Goal: Task Accomplishment & Management: Manage account settings

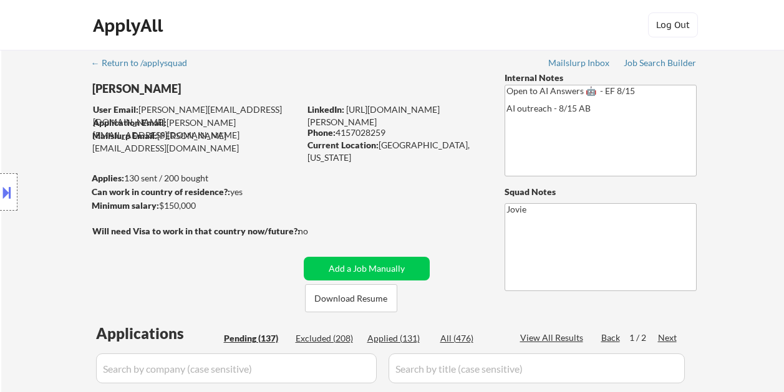
select select ""pending""
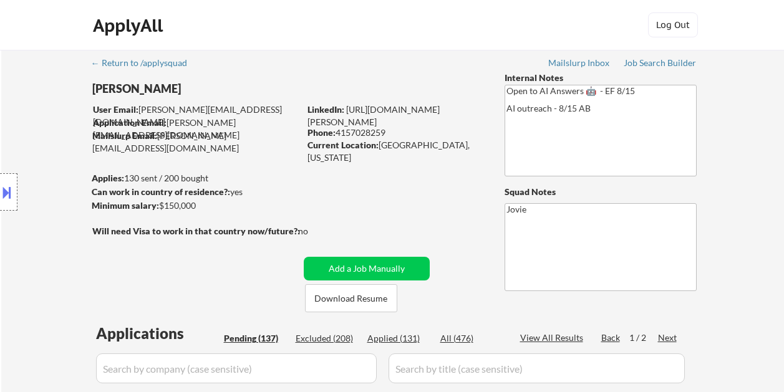
select select ""pending""
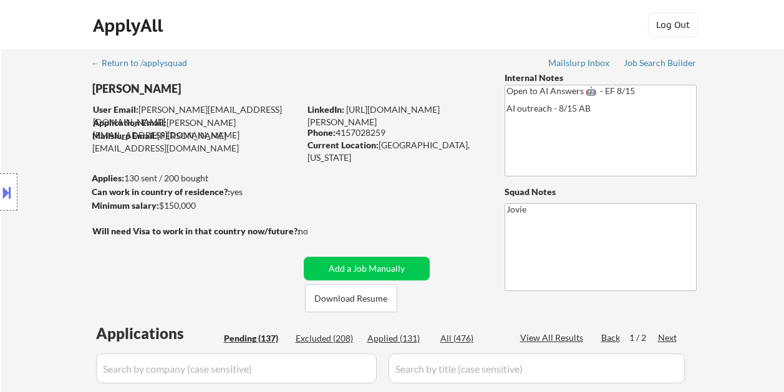
select select ""pending""
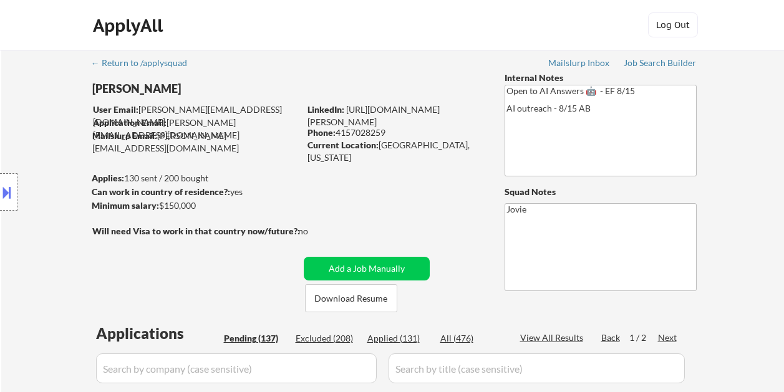
select select ""pending""
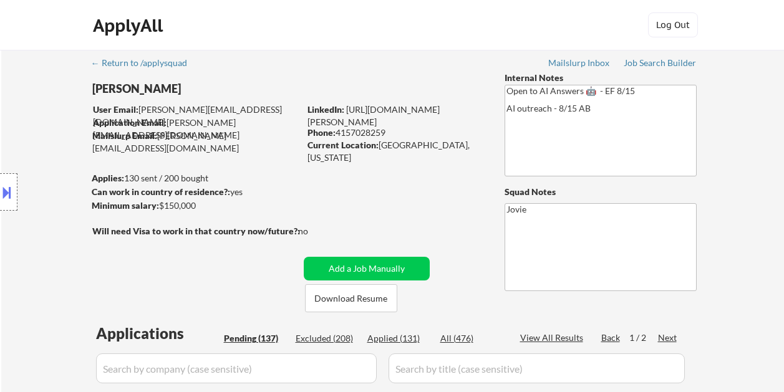
select select ""pending""
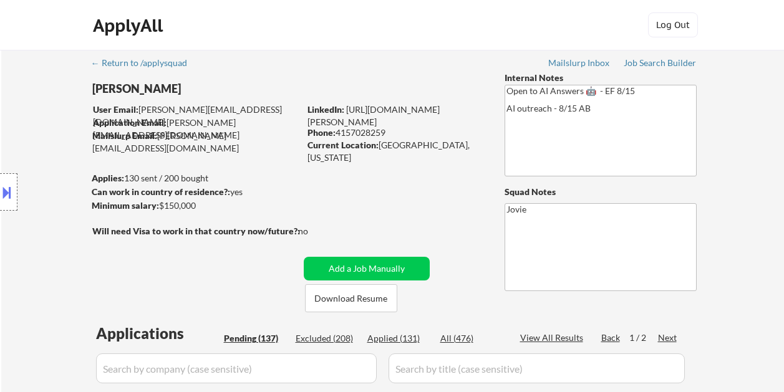
select select ""pending""
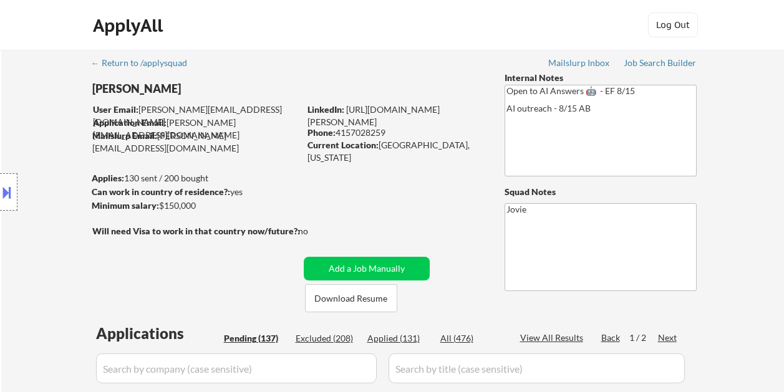
select select ""pending""
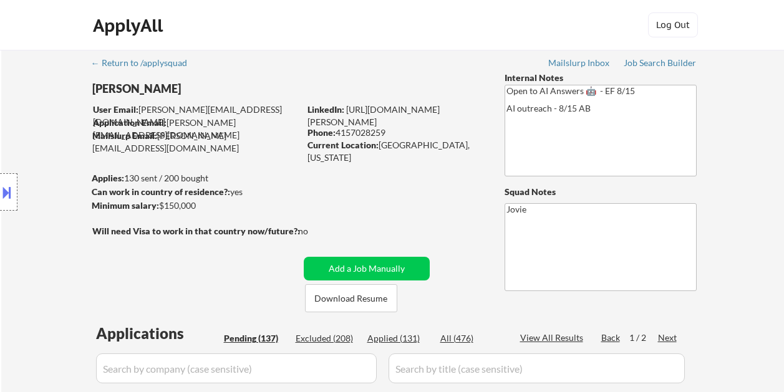
select select ""pending""
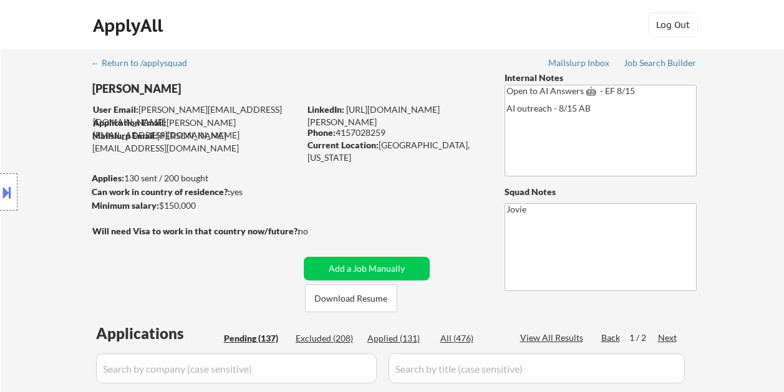
select select ""pending""
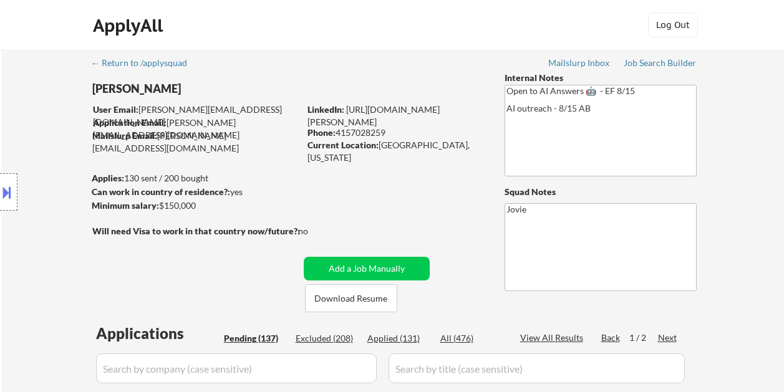
select select ""pending""
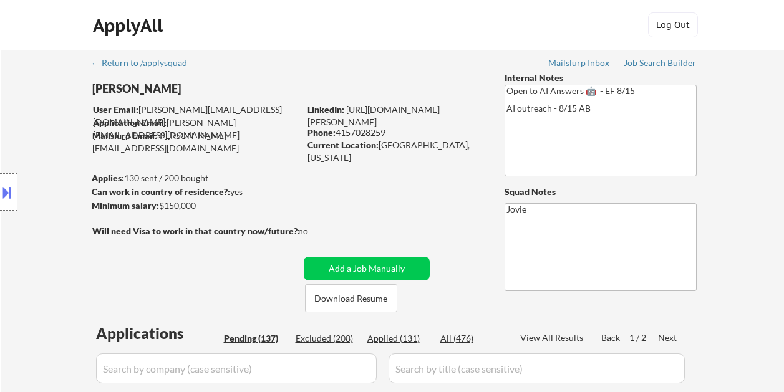
select select ""pending""
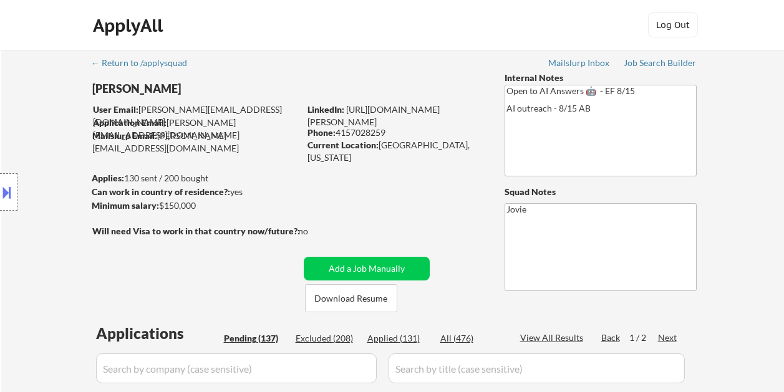
select select ""pending""
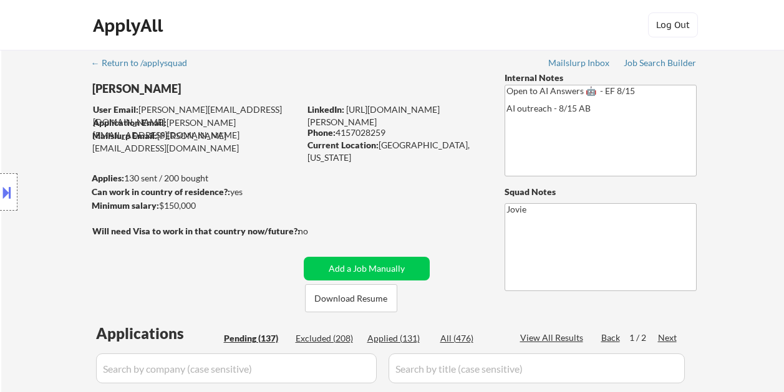
select select ""pending""
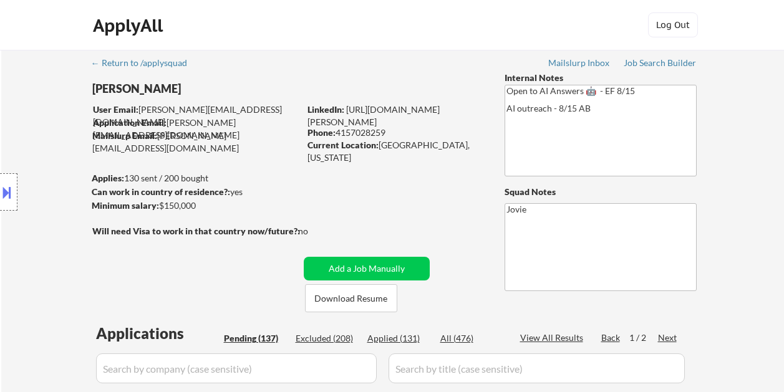
select select ""pending""
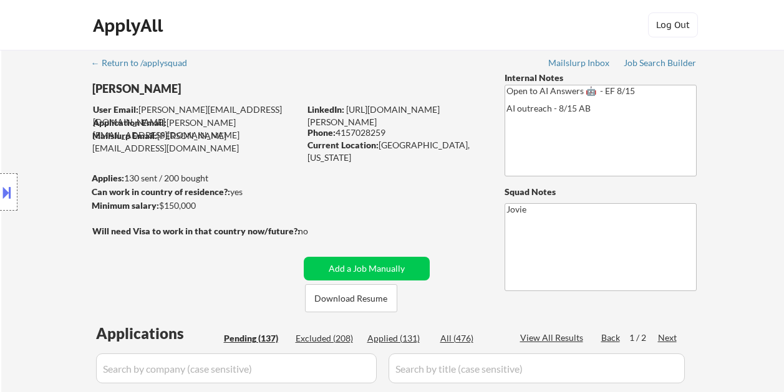
select select ""pending""
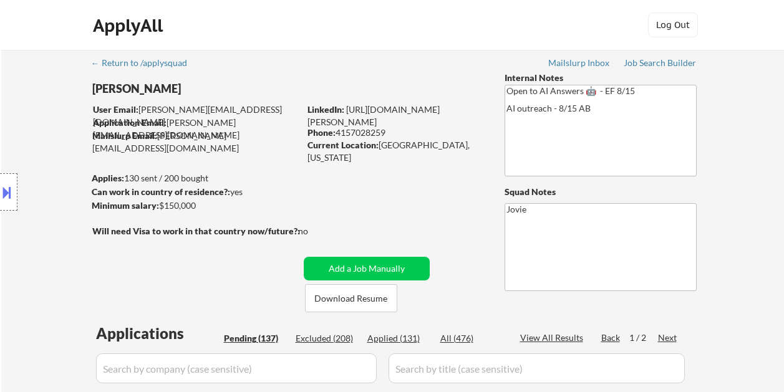
select select ""pending""
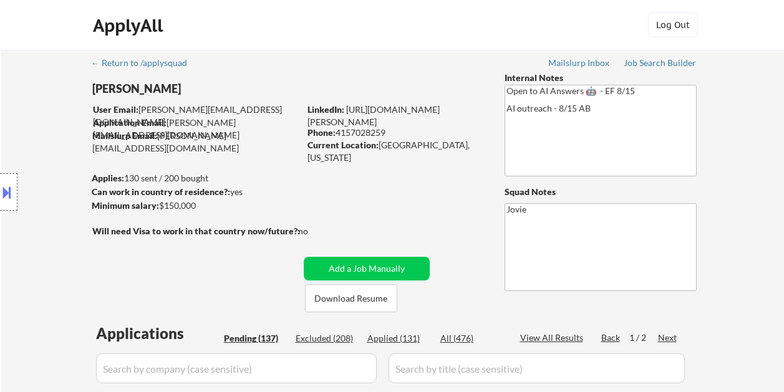
select select ""pending""
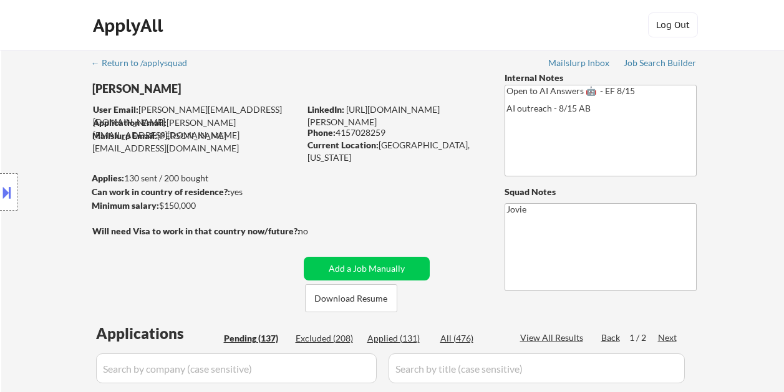
select select ""pending""
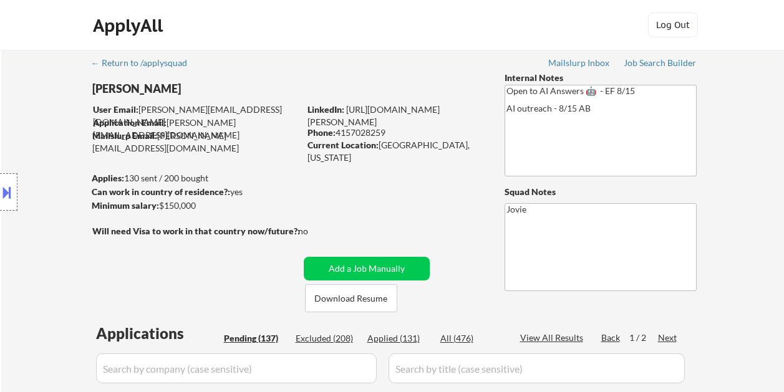
select select ""pending""
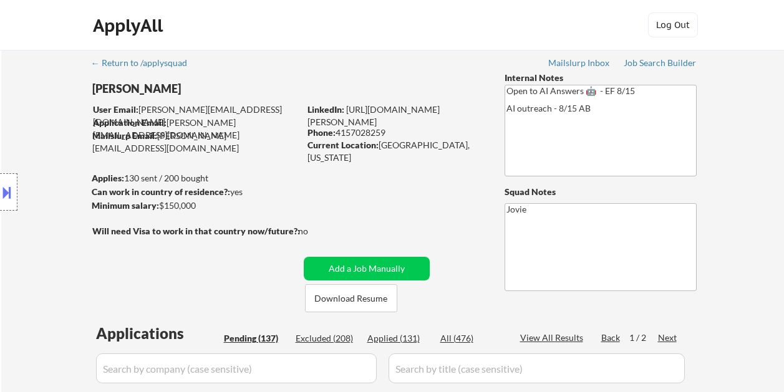
select select ""pending""
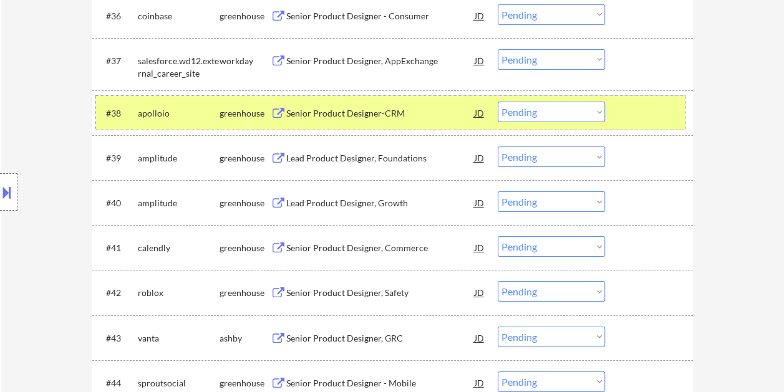
click at [593, 115] on select "Choose an option... Pending Applied Excluded (Questions) Excluded (Expired) Exc…" at bounding box center [551, 112] width 107 height 21
click at [498, 102] on select "Choose an option... Pending Applied Excluded (Questions) Excluded (Expired) Exc…" at bounding box center [551, 112] width 107 height 21
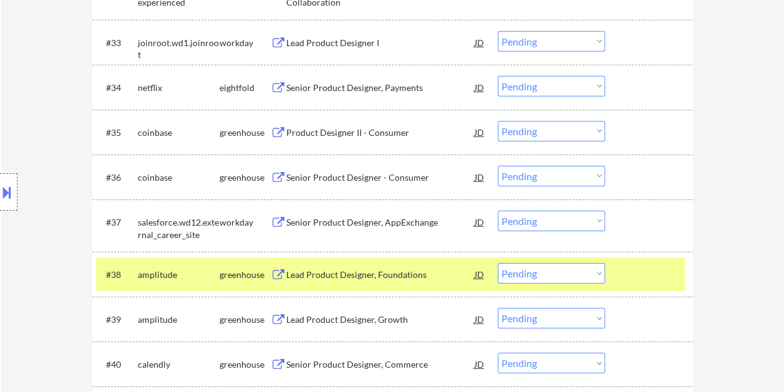
scroll to position [1972, 0]
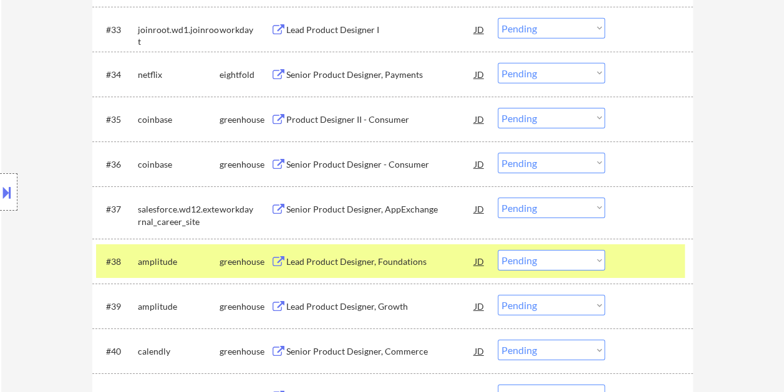
drag, startPoint x: 378, startPoint y: 246, endPoint x: 372, endPoint y: 253, distance: 9.3
click at [377, 248] on div "#38 amplitude greenhouse Lead Product Designer, Foundations JD warning_amber Ch…" at bounding box center [390, 262] width 589 height 34
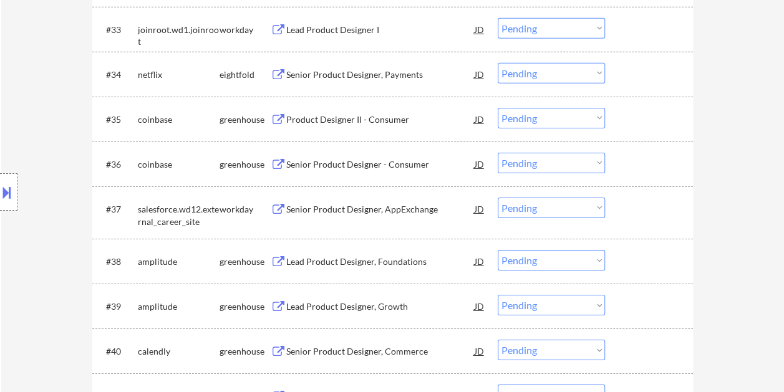
click at [666, 261] on div at bounding box center [650, 261] width 55 height 22
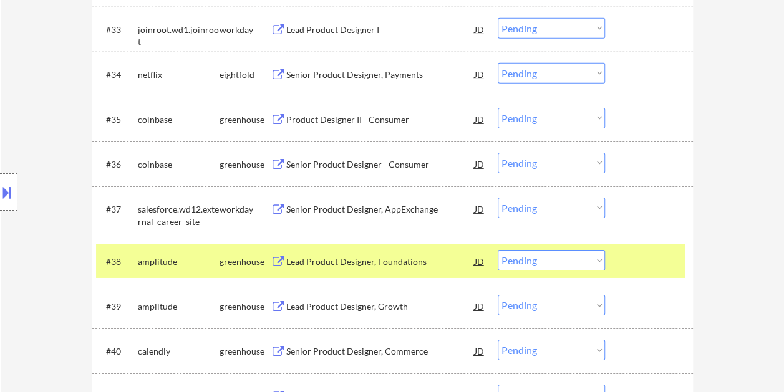
click at [425, 256] on div "Lead Product Designer, Foundations" at bounding box center [380, 262] width 188 height 12
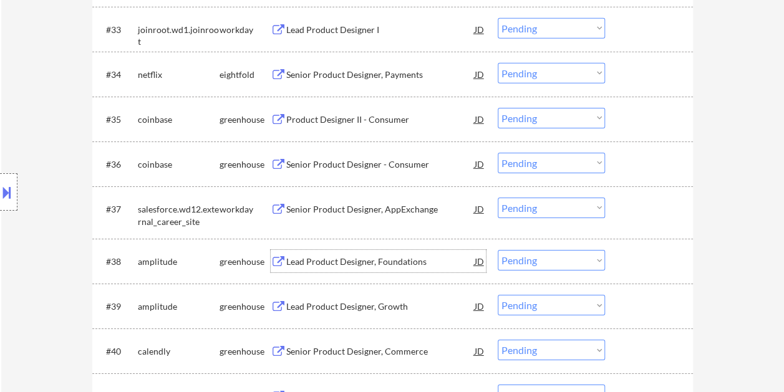
click at [642, 268] on div at bounding box center [650, 261] width 55 height 22
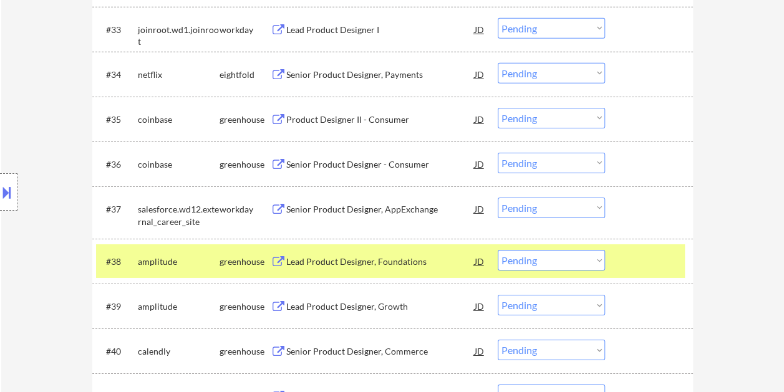
click at [594, 258] on select "Choose an option... Pending Applied Excluded (Questions) Excluded (Expired) Exc…" at bounding box center [551, 260] width 107 height 21
click at [498, 250] on select "Choose an option... Pending Applied Excluded (Questions) Excluded (Expired) Exc…" at bounding box center [551, 260] width 107 height 21
click at [373, 259] on div "Lead Product Designer, Growth" at bounding box center [380, 262] width 188 height 12
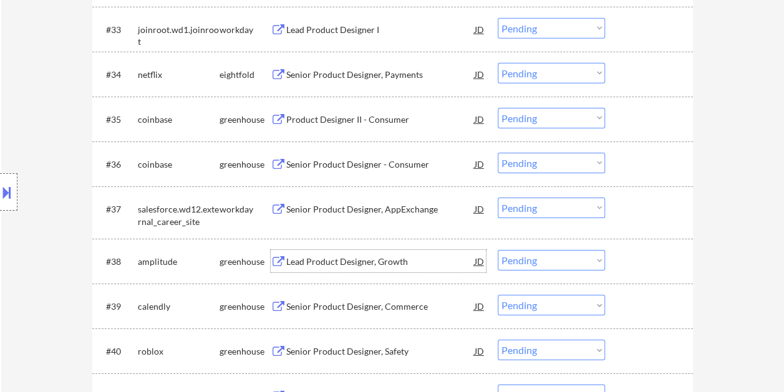
click at [636, 253] on div at bounding box center [650, 261] width 55 height 22
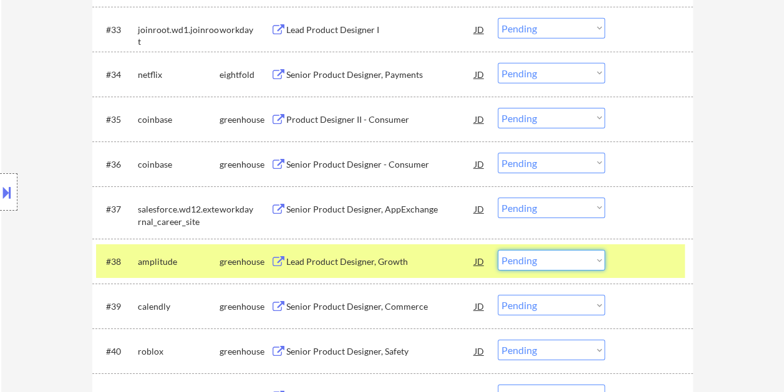
click at [600, 261] on select "Choose an option... Pending Applied Excluded (Questions) Excluded (Expired) Exc…" at bounding box center [551, 260] width 107 height 21
click at [498, 250] on select "Choose an option... Pending Applied Excluded (Questions) Excluded (Expired) Exc…" at bounding box center [551, 260] width 107 height 21
click at [632, 251] on div at bounding box center [650, 261] width 55 height 22
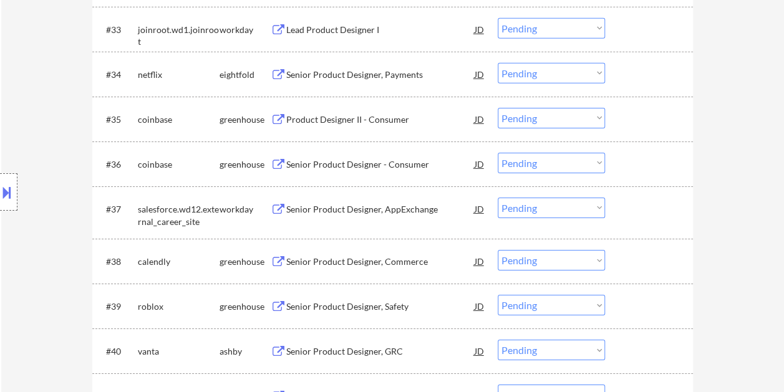
click at [629, 254] on div at bounding box center [650, 261] width 55 height 22
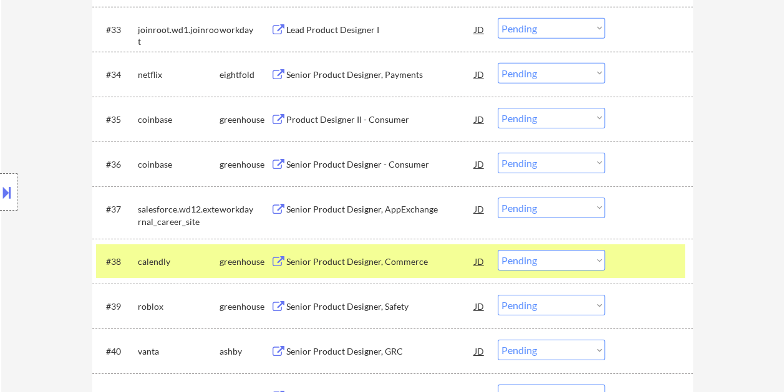
click at [382, 268] on div "Senior Product Designer, Commerce" at bounding box center [380, 261] width 188 height 22
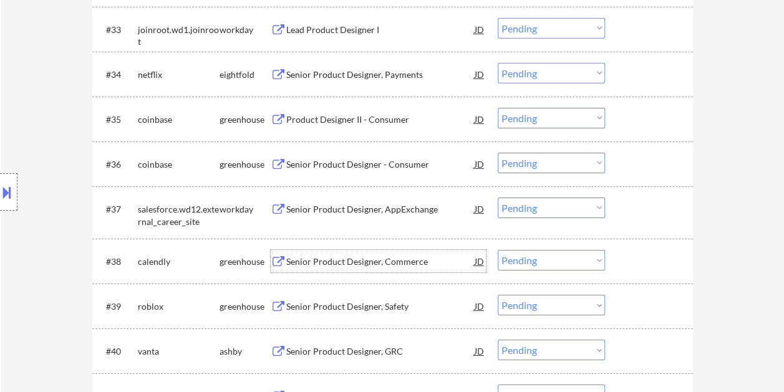
click at [632, 251] on div at bounding box center [650, 261] width 55 height 22
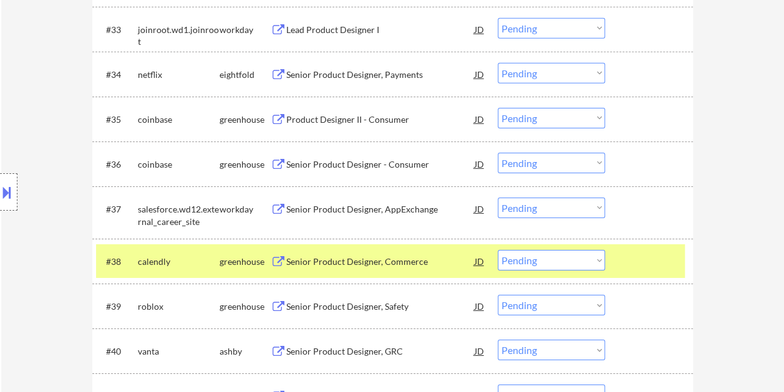
click at [601, 256] on select "Choose an option... Pending Applied Excluded (Questions) Excluded (Expired) Exc…" at bounding box center [551, 260] width 107 height 21
click at [498, 250] on select "Choose an option... Pending Applied Excluded (Questions) Excluded (Expired) Exc…" at bounding box center [551, 260] width 107 height 21
select select ""pending""
click at [642, 261] on div at bounding box center [650, 261] width 55 height 22
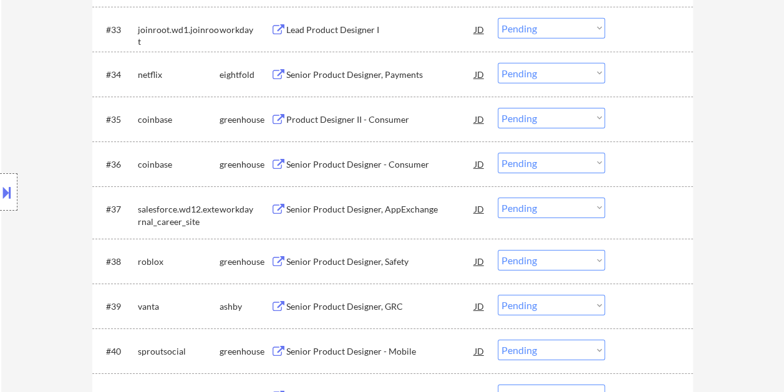
click at [619, 255] on div "#38 roblox greenhouse Senior Product Designer, Safety JD warning_amber Choose a…" at bounding box center [390, 262] width 589 height 34
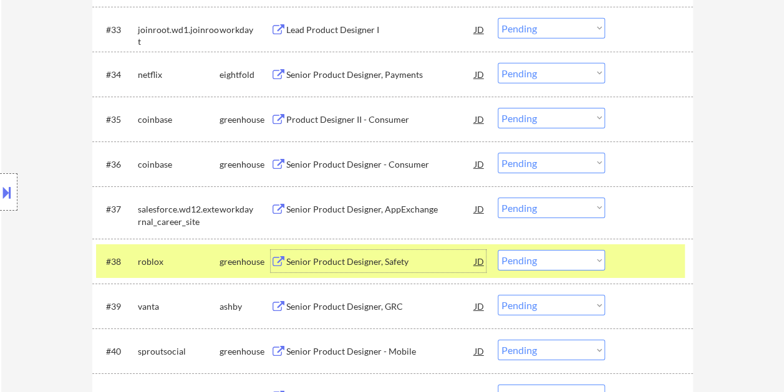
click at [419, 264] on div "Senior Product Designer, Safety" at bounding box center [380, 262] width 188 height 12
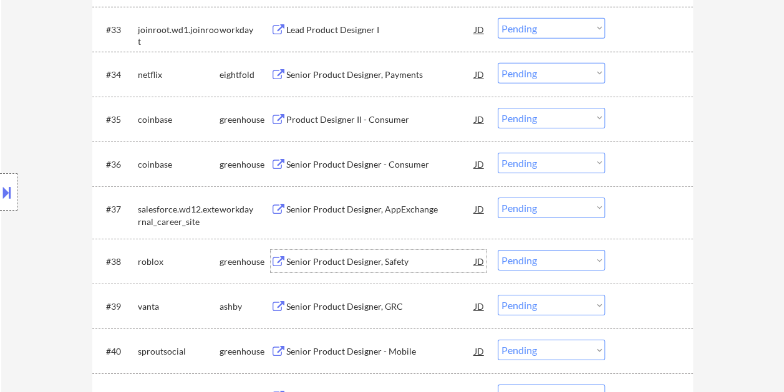
scroll to position [2035, 0]
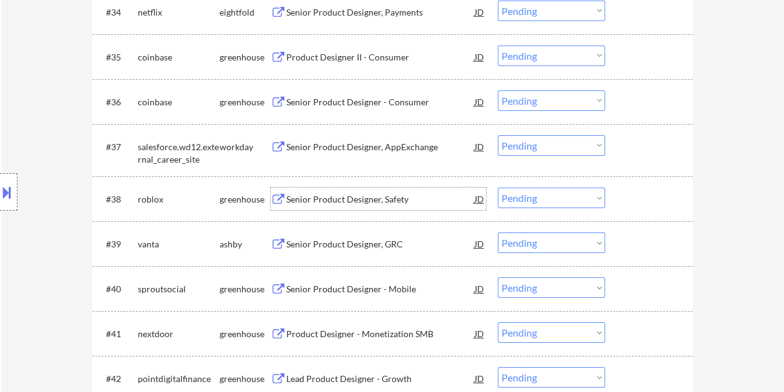
click at [632, 246] on div at bounding box center [650, 244] width 55 height 22
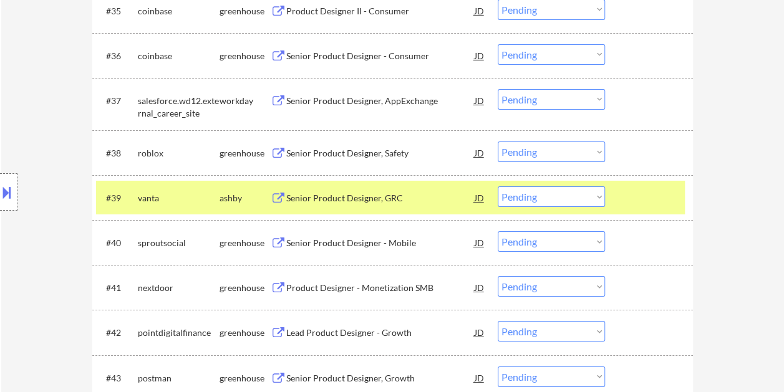
scroll to position [2097, 0]
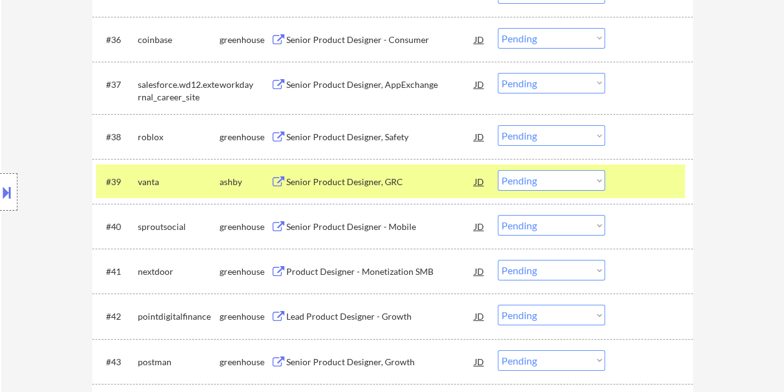
click at [641, 223] on div at bounding box center [650, 226] width 55 height 22
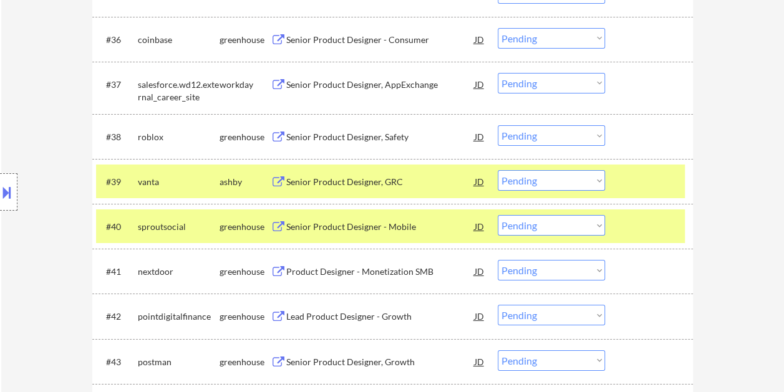
click at [640, 193] on div "#39 [PERSON_NAME] Senior Product Designer, GRC JD warning_amber Choose an optio…" at bounding box center [390, 182] width 589 height 34
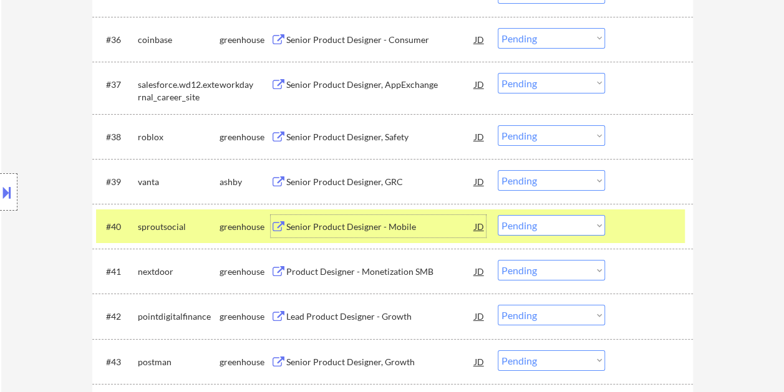
click at [333, 227] on div "Senior Product Designer - Mobile" at bounding box center [380, 227] width 188 height 12
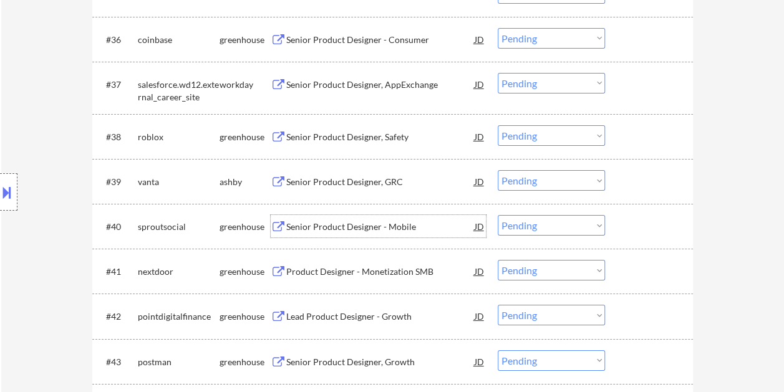
click at [644, 223] on div at bounding box center [650, 226] width 55 height 22
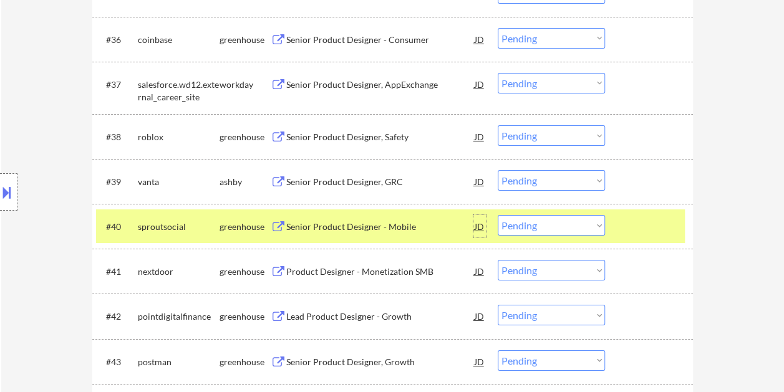
click at [475, 228] on div "JD" at bounding box center [479, 226] width 12 height 22
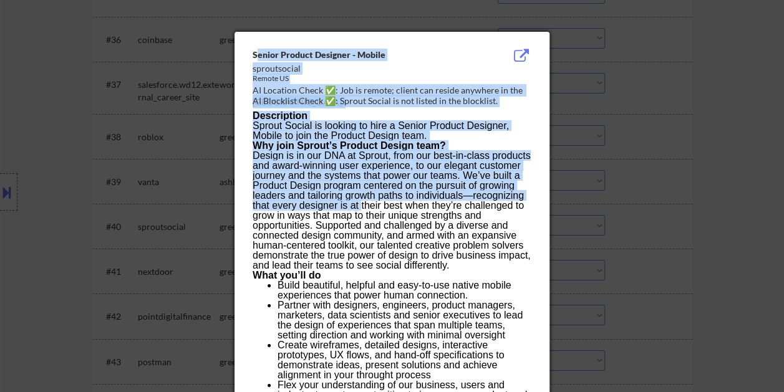
drag, startPoint x: 255, startPoint y: 51, endPoint x: 360, endPoint y: 208, distance: 189.4
drag, startPoint x: 360, startPoint y: 208, endPoint x: 321, endPoint y: 168, distance: 56.0
click at [322, 169] on p "Design is in our DNA at Sprout, from our best-in-class products and award-winni…" at bounding box center [392, 211] width 278 height 120
click at [277, 124] on p "Sprout Social is looking to hire a Senior Product Designer, Mobile to join the …" at bounding box center [392, 131] width 278 height 20
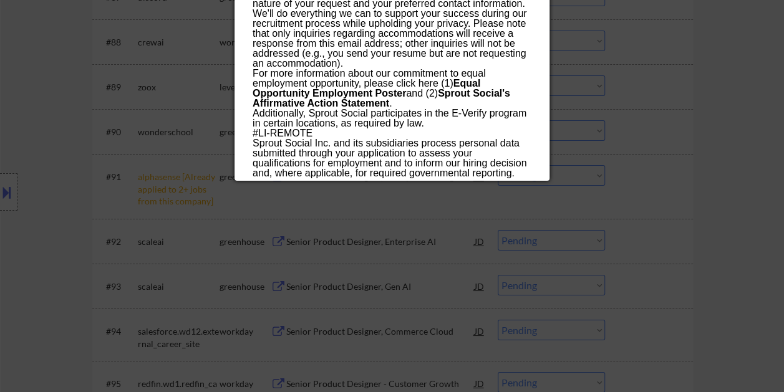
scroll to position [4529, 0]
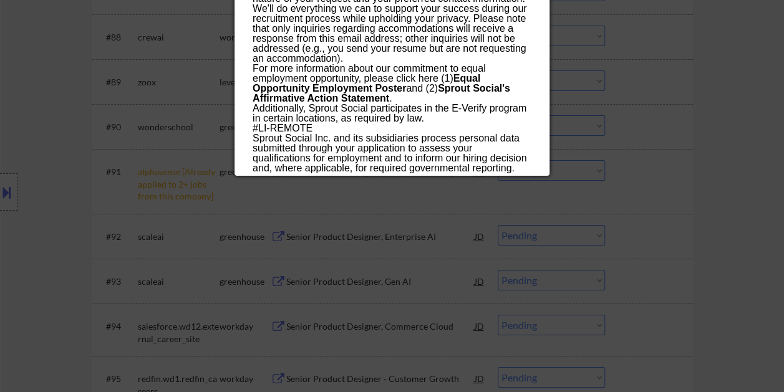
drag, startPoint x: 253, startPoint y: 51, endPoint x: 446, endPoint y: 162, distance: 222.4
copy div "Loremi Dolorsi Ametcons - Adipis elitseddoeiu Tempor IN UT Laboreet Dolor ✅: Ma…"
click at [2, 188] on div at bounding box center [392, 196] width 784 height 392
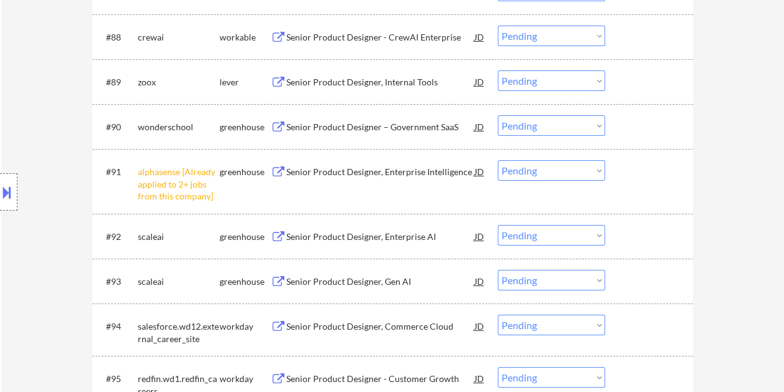
click at [5, 188] on button at bounding box center [7, 192] width 14 height 21
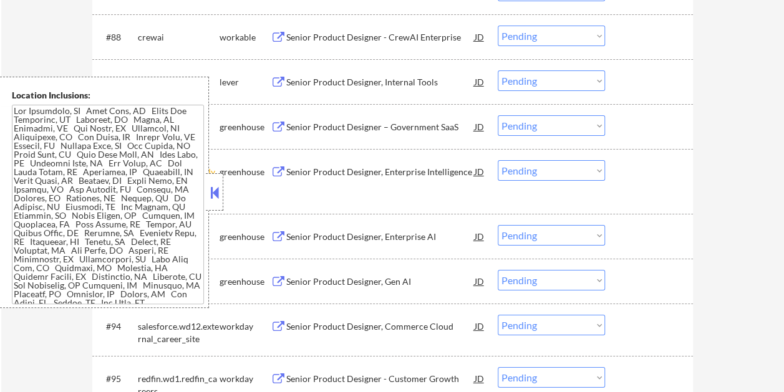
click at [211, 187] on button at bounding box center [215, 192] width 14 height 19
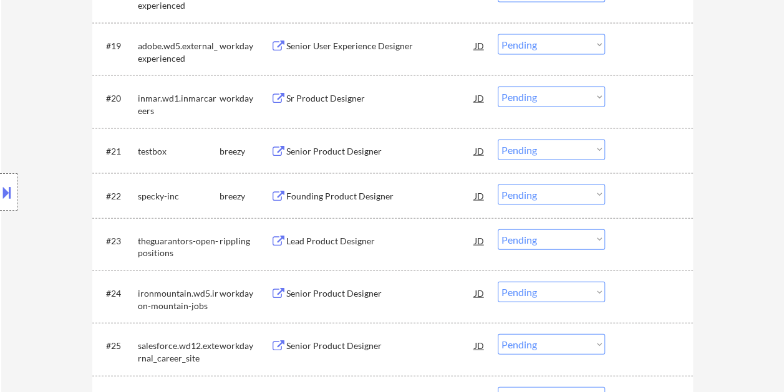
scroll to position [2128, 0]
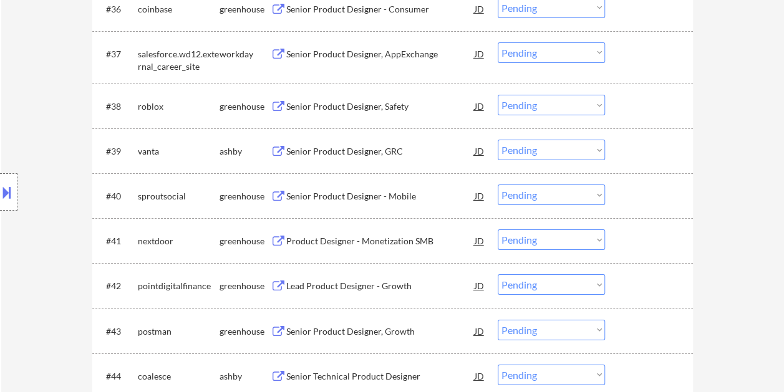
click at [622, 205] on div "#40 sproutsocial greenhouse Senior Product Designer - Mobile JD warning_amber C…" at bounding box center [390, 196] width 589 height 34
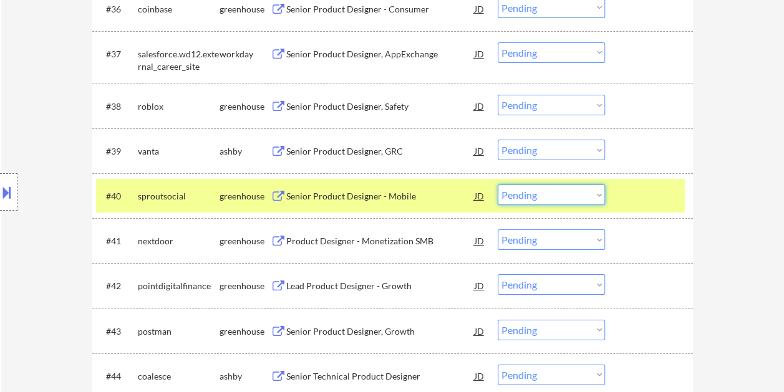
click at [570, 195] on select "Choose an option... Pending Applied Excluded (Questions) Excluded (Expired) Exc…" at bounding box center [551, 195] width 107 height 21
click at [498, 185] on select "Choose an option... Pending Applied Excluded (Questions) Excluded (Expired) Exc…" at bounding box center [551, 195] width 107 height 21
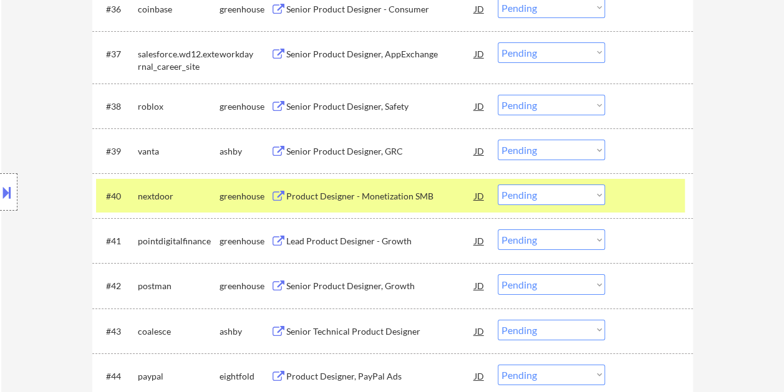
drag, startPoint x: 652, startPoint y: 204, endPoint x: 630, endPoint y: 196, distance: 23.7
click at [652, 203] on div at bounding box center [650, 196] width 55 height 22
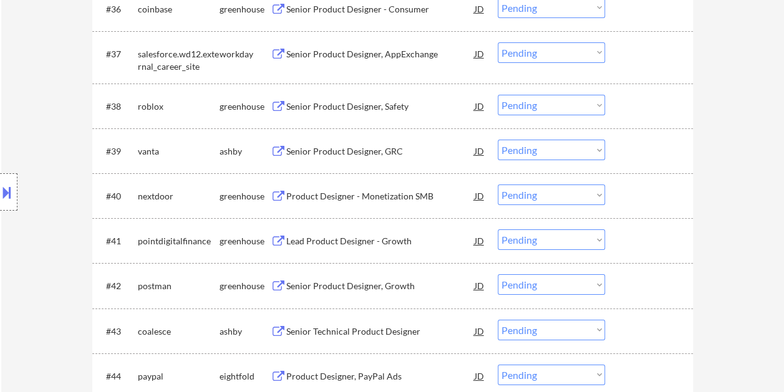
click at [637, 200] on div at bounding box center [650, 196] width 55 height 22
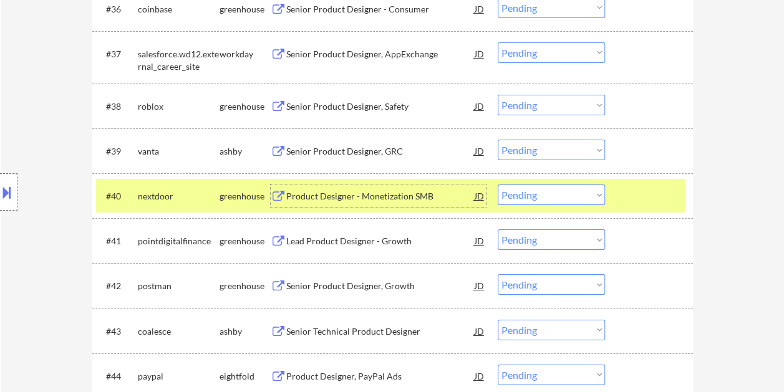
click at [385, 191] on div "Product Designer - Monetization SMB" at bounding box center [380, 196] width 188 height 12
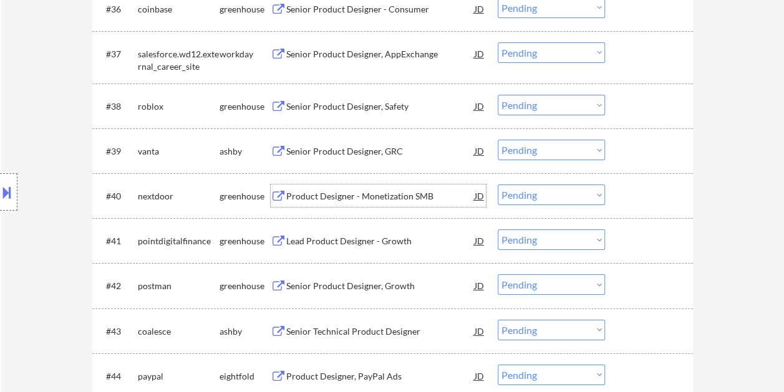
drag, startPoint x: 641, startPoint y: 203, endPoint x: 612, endPoint y: 203, distance: 28.1
click at [639, 203] on div at bounding box center [650, 196] width 55 height 22
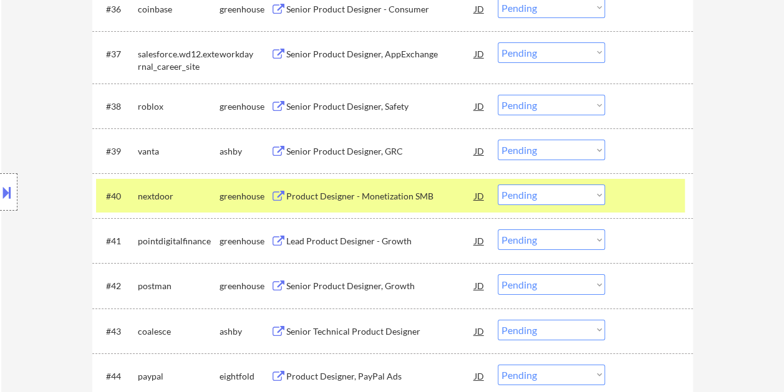
click at [584, 203] on select "Choose an option... Pending Applied Excluded (Questions) Excluded (Expired) Exc…" at bounding box center [551, 195] width 107 height 21
click at [498, 185] on select "Choose an option... Pending Applied Excluded (Questions) Excluded (Expired) Exc…" at bounding box center [551, 195] width 107 height 21
select select ""pending""
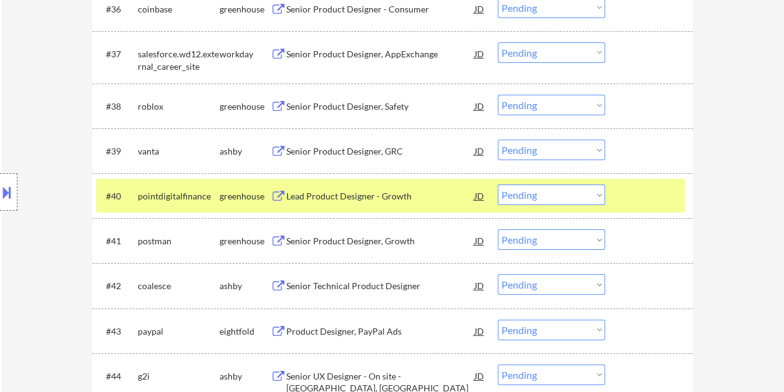
click at [620, 198] on div "#40 pointdigitalfinance greenhouse Lead Product Designer - Growth JD warning_am…" at bounding box center [390, 196] width 589 height 34
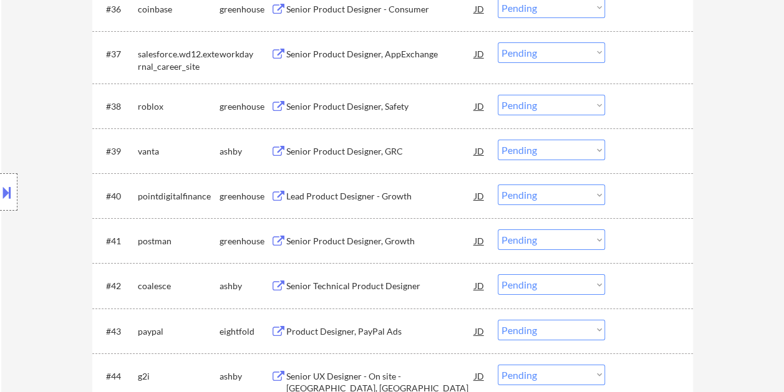
click at [659, 198] on div at bounding box center [650, 196] width 55 height 22
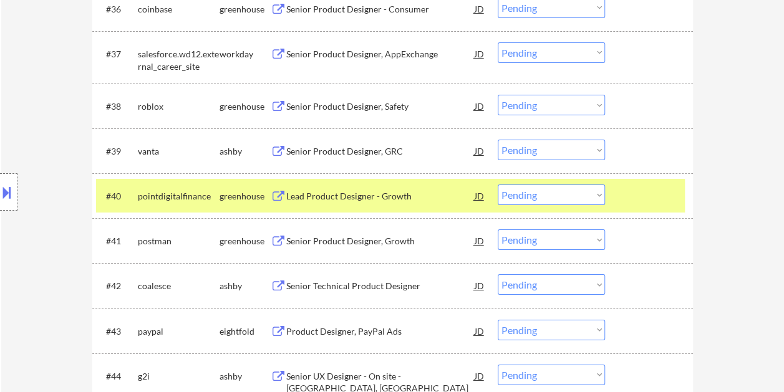
click at [367, 196] on div "Lead Product Designer - Growth" at bounding box center [380, 196] width 188 height 12
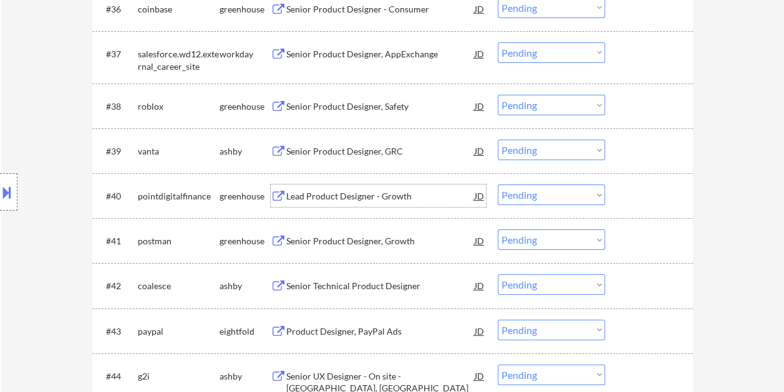
click at [650, 201] on div at bounding box center [650, 196] width 55 height 22
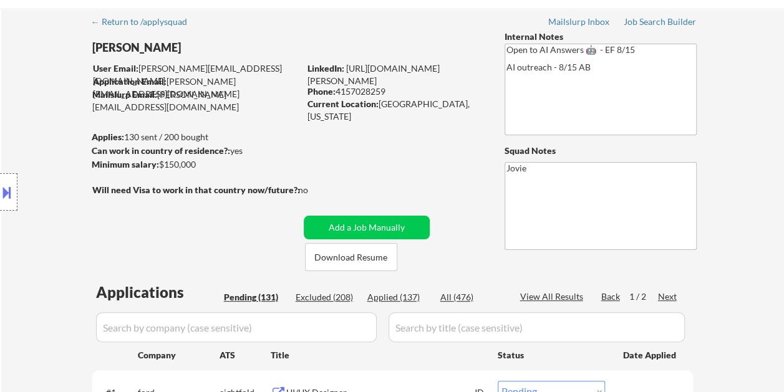
scroll to position [125, 0]
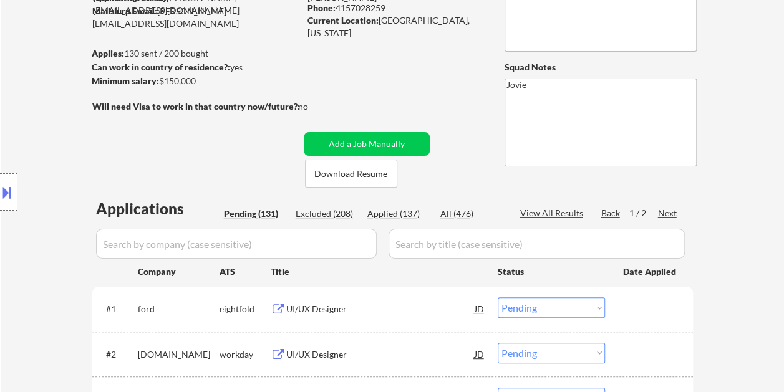
click at [399, 212] on div "Applied (137)" at bounding box center [398, 214] width 62 height 12
select select ""applied""
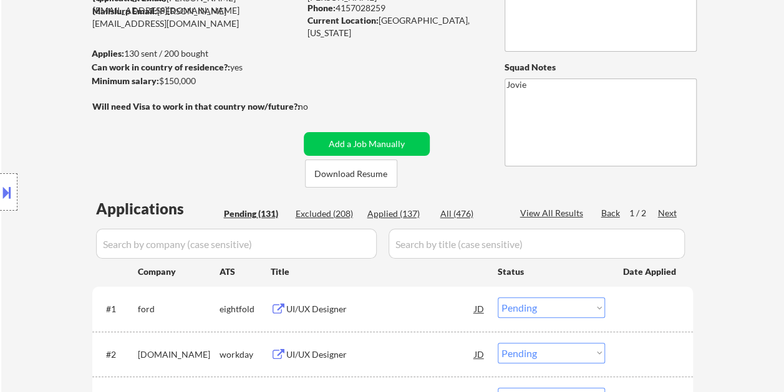
select select ""applied""
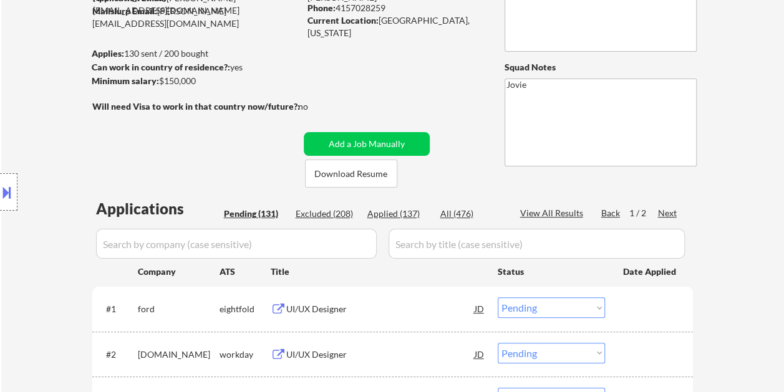
select select ""applied""
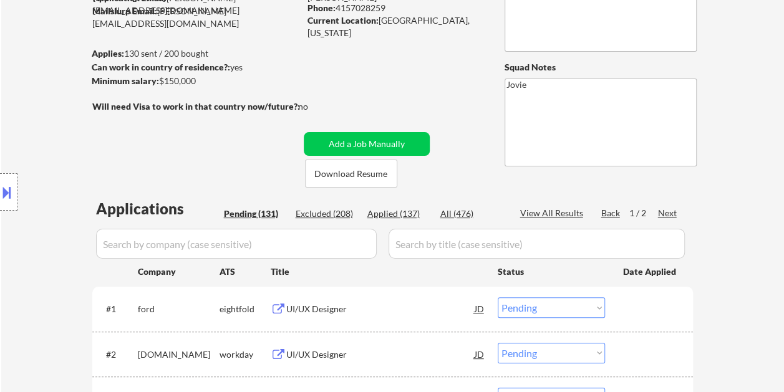
select select ""applied""
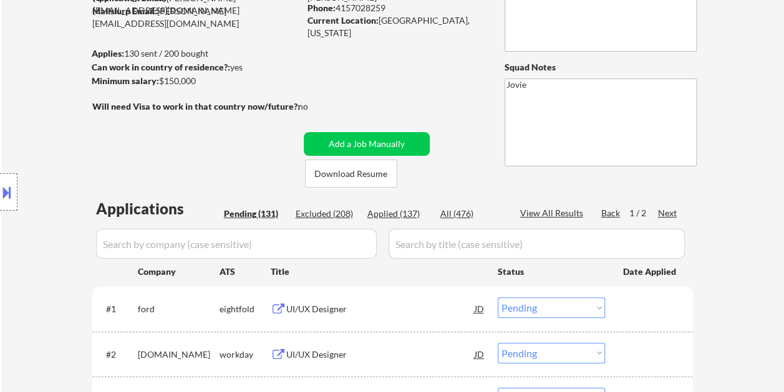
select select ""applied""
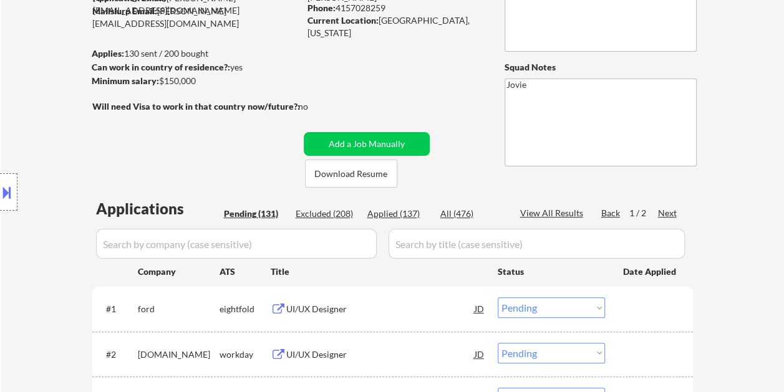
select select ""applied""
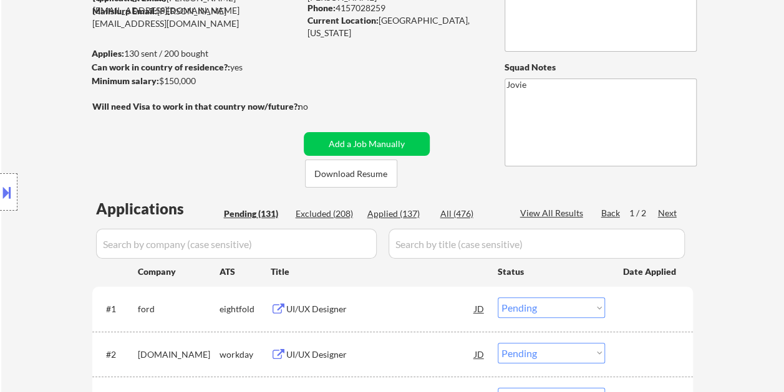
select select ""applied""
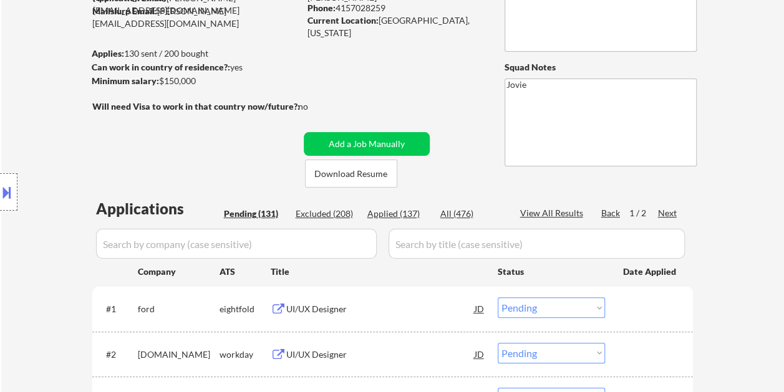
select select ""applied""
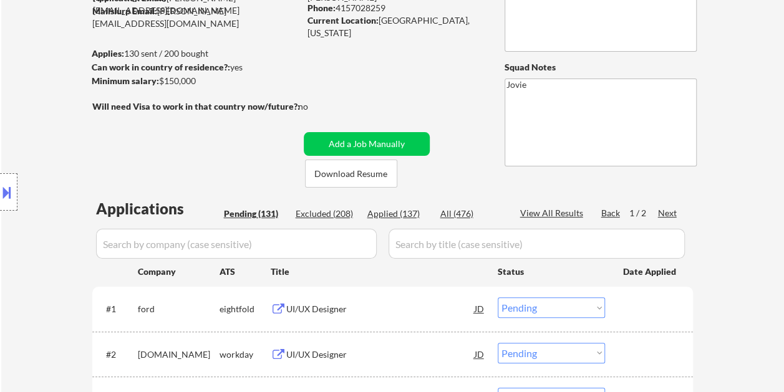
select select ""applied""
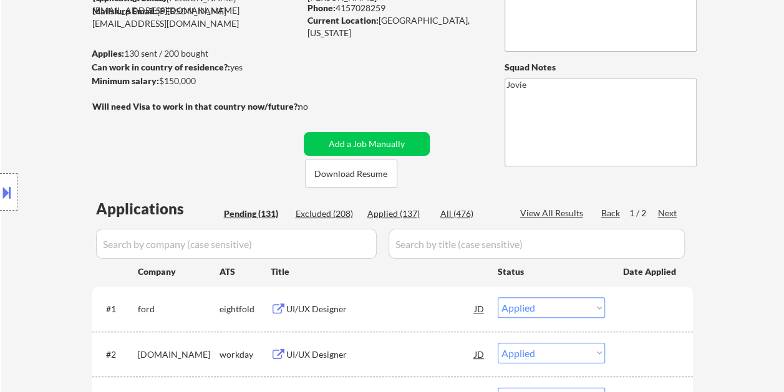
select select ""applied""
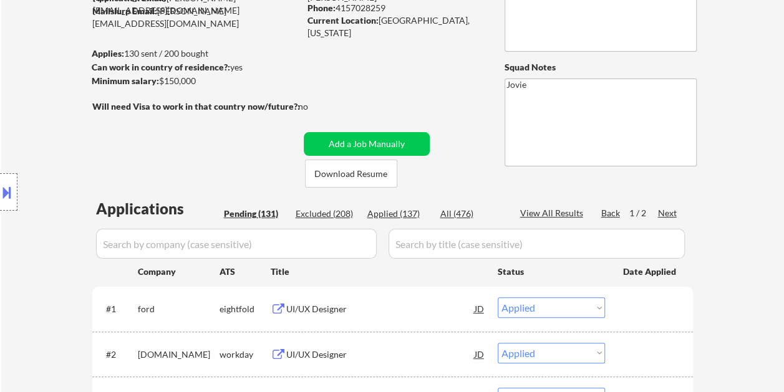
select select ""applied""
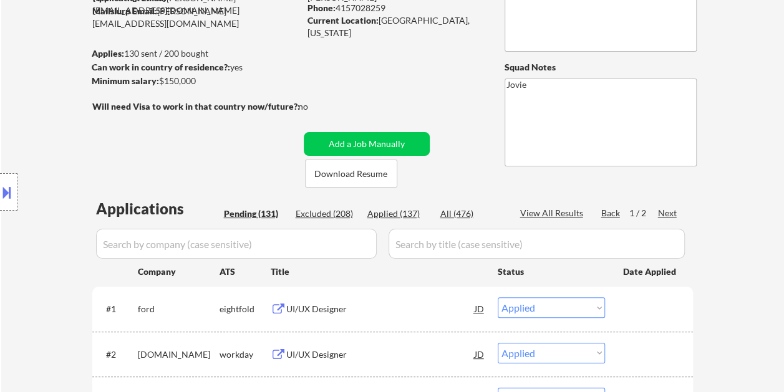
select select ""applied""
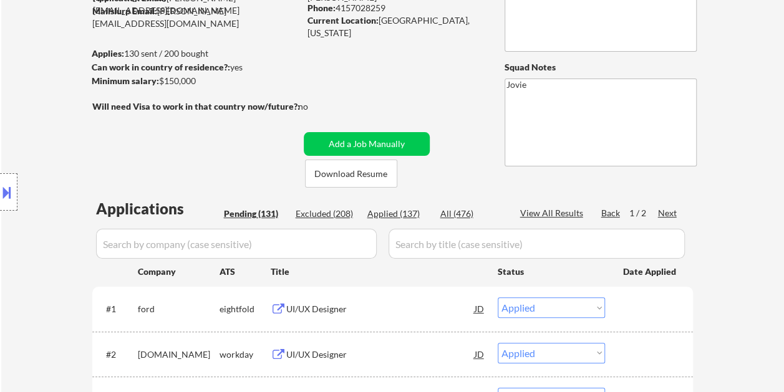
select select ""applied""
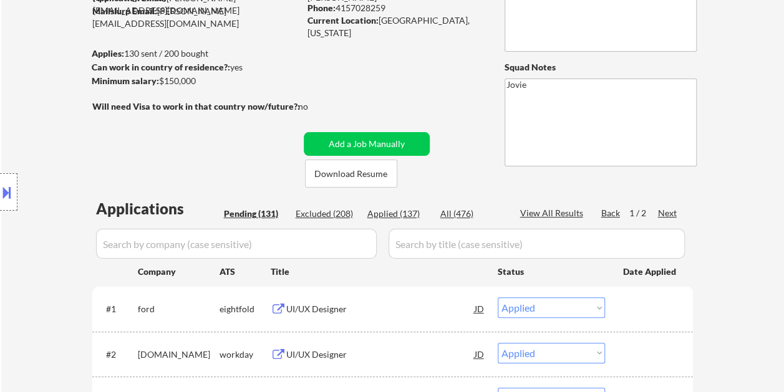
select select ""applied""
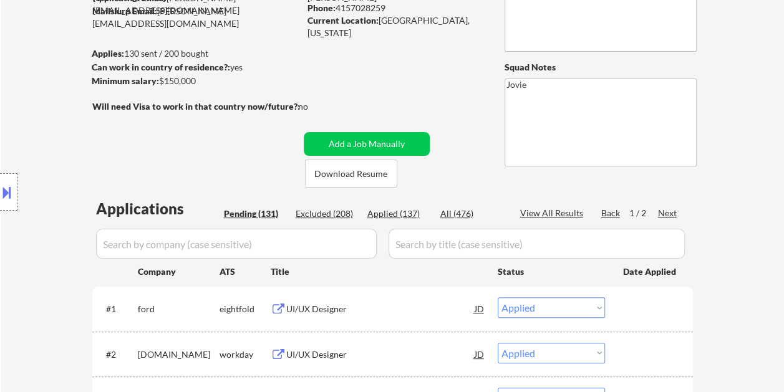
select select ""applied""
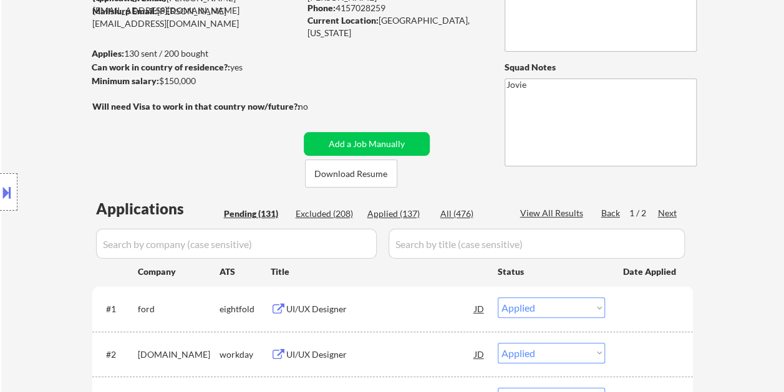
select select ""applied""
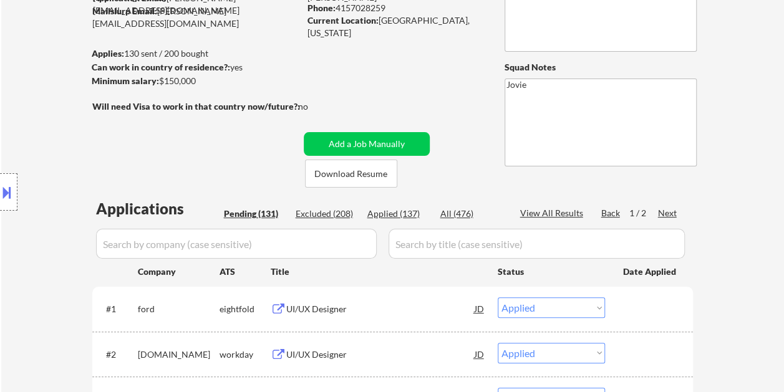
select select ""applied""
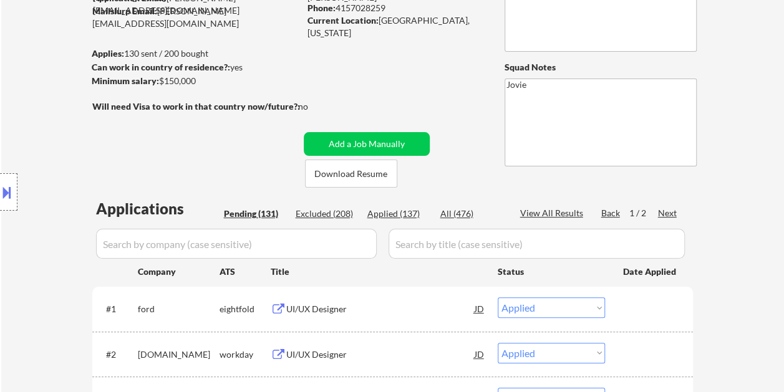
select select ""applied""
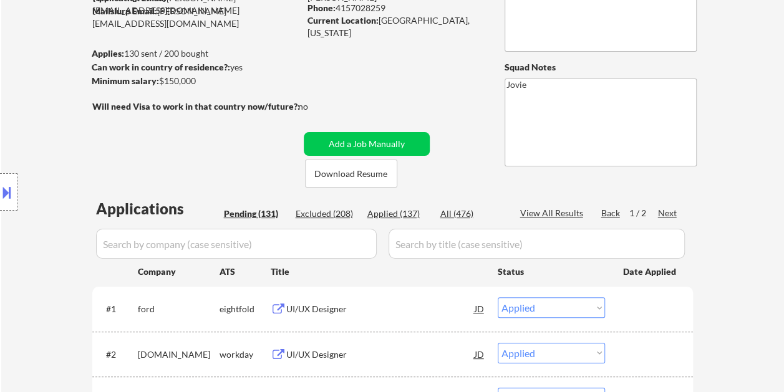
select select ""applied""
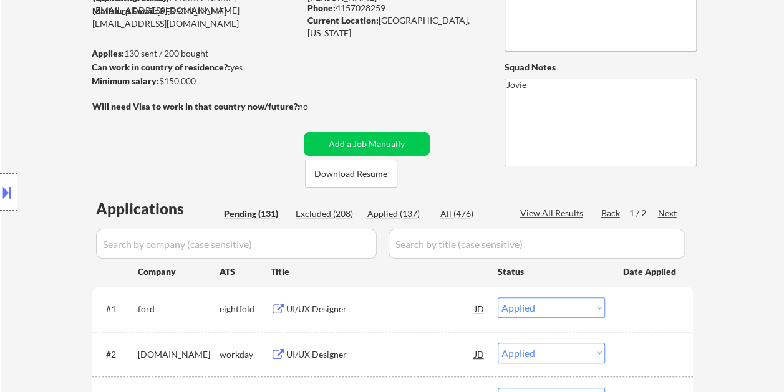
select select ""applied""
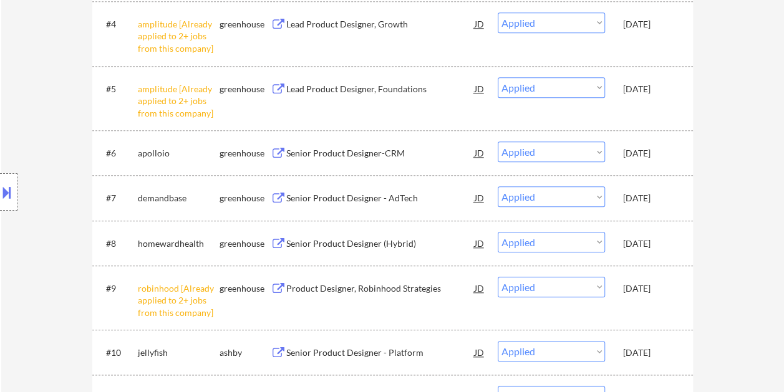
scroll to position [0, 0]
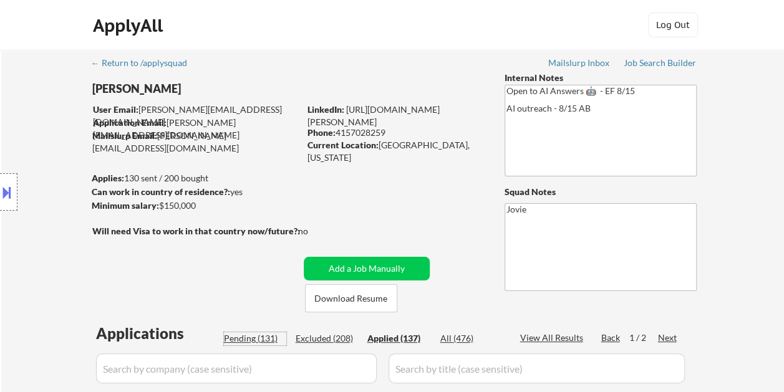
click at [258, 343] on div "Pending (131)" at bounding box center [255, 338] width 62 height 12
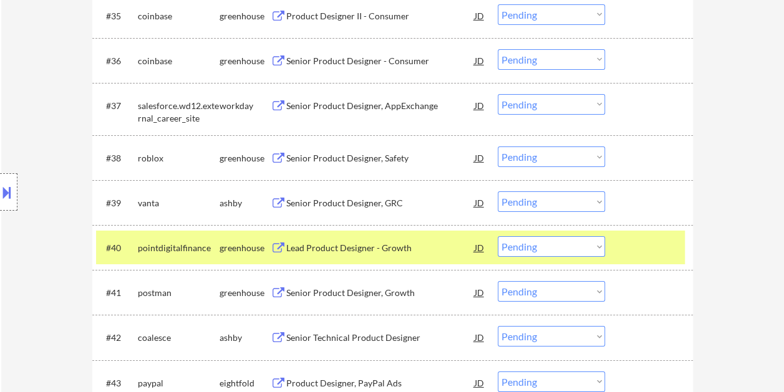
scroll to position [2056, 0]
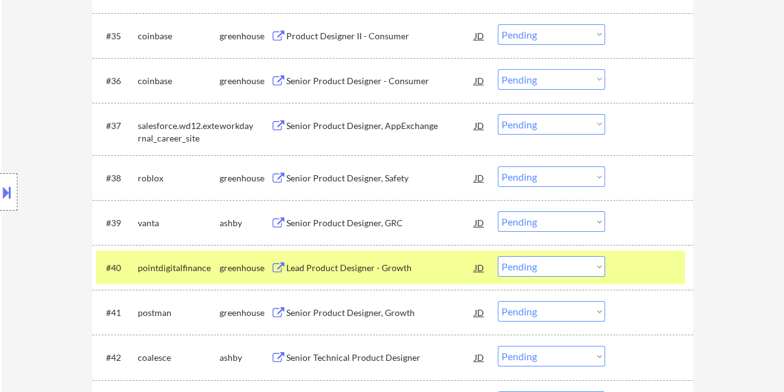
click at [551, 264] on select "Choose an option... Pending Applied Excluded (Questions) Excluded (Expired) Exc…" at bounding box center [551, 266] width 107 height 21
click at [498, 256] on select "Choose an option... Pending Applied Excluded (Questions) Excluded (Expired) Exc…" at bounding box center [551, 266] width 107 height 21
click at [385, 273] on div "Senior Product Designer, Growth" at bounding box center [380, 268] width 188 height 12
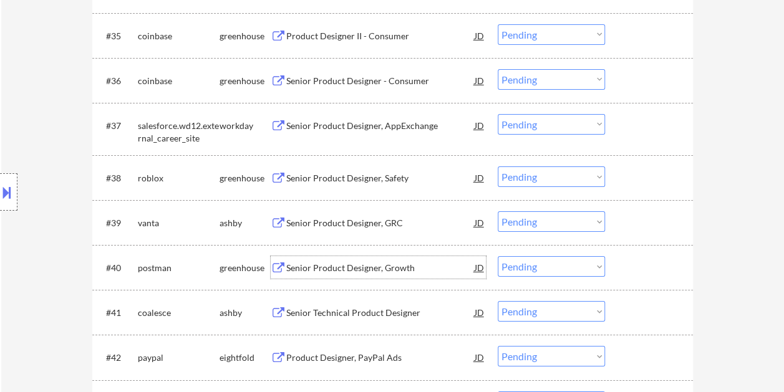
click at [526, 268] on select "Choose an option... Pending Applied Excluded (Questions) Excluded (Expired) Exc…" at bounding box center [551, 266] width 107 height 21
click at [498, 256] on select "Choose an option... Pending Applied Excluded (Questions) Excluded (Expired) Exc…" at bounding box center [551, 266] width 107 height 21
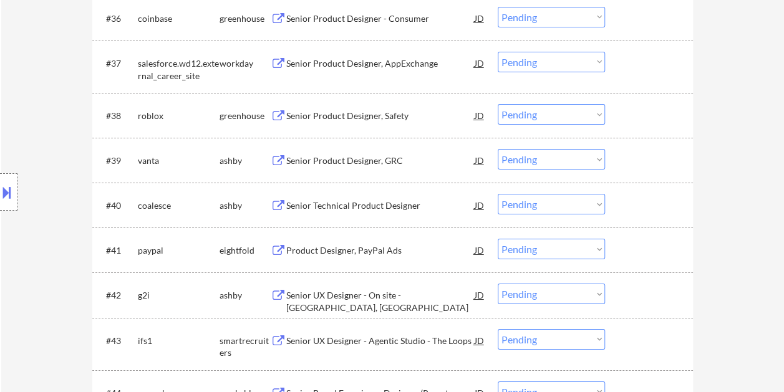
drag, startPoint x: 621, startPoint y: 208, endPoint x: 561, endPoint y: 216, distance: 60.3
click at [622, 208] on div "#40 coalesce [PERSON_NAME] Senior Technical Product Designer JD warning_amber C…" at bounding box center [390, 205] width 589 height 34
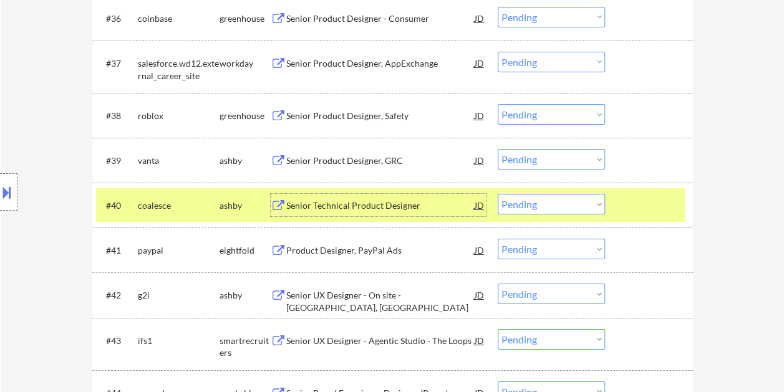
click at [344, 208] on div "Senior Technical Product Designer" at bounding box center [380, 206] width 188 height 12
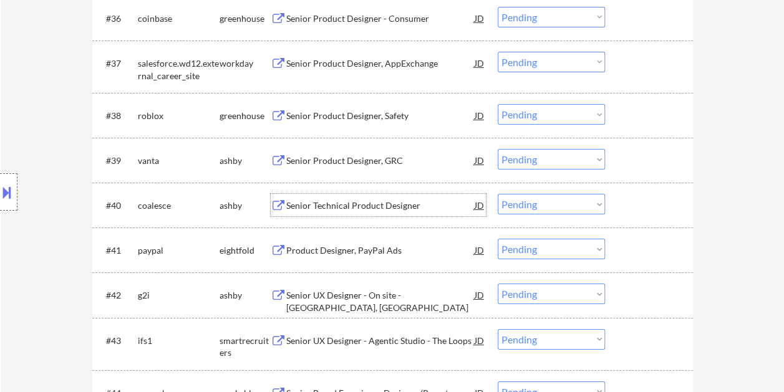
click at [616, 197] on div "#40 coalesce [PERSON_NAME] Senior Technical Product Designer JD warning_amber C…" at bounding box center [390, 205] width 589 height 34
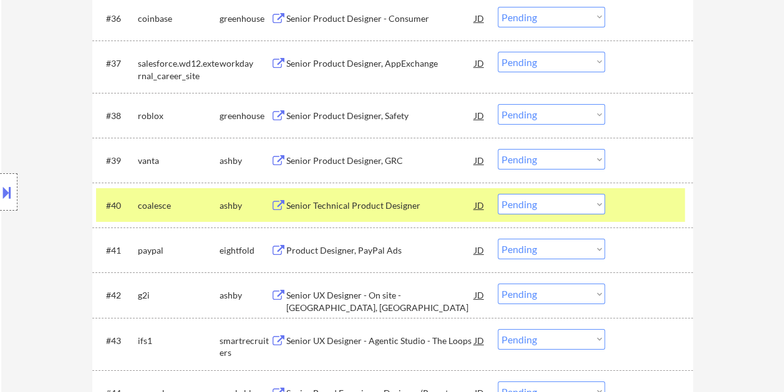
click at [599, 200] on select "Choose an option... Pending Applied Excluded (Questions) Excluded (Expired) Exc…" at bounding box center [551, 204] width 107 height 21
click at [498, 194] on select "Choose an option... Pending Applied Excluded (Questions) Excluded (Expired) Exc…" at bounding box center [551, 204] width 107 height 21
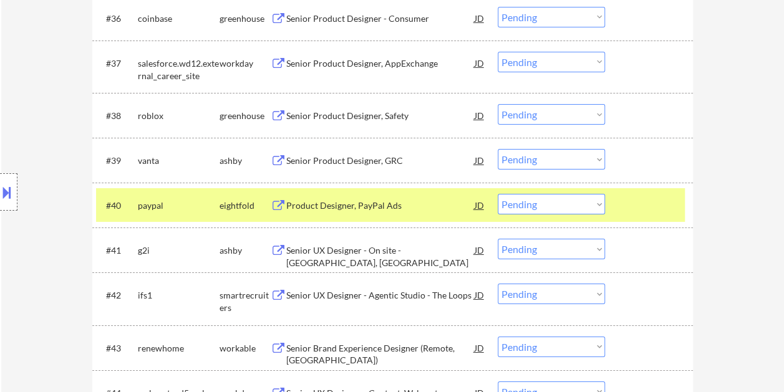
click at [655, 202] on div at bounding box center [650, 205] width 55 height 22
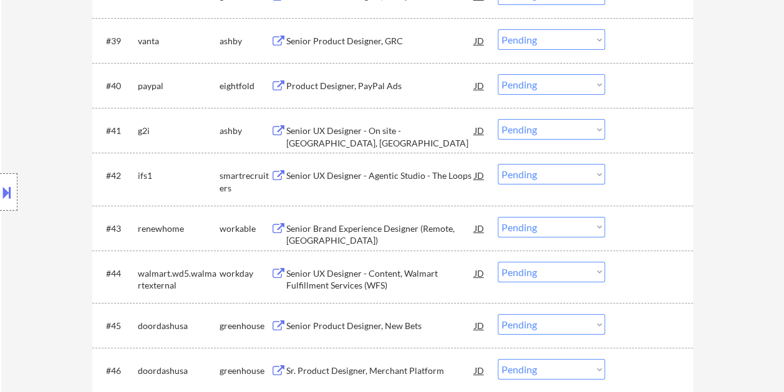
scroll to position [2243, 0]
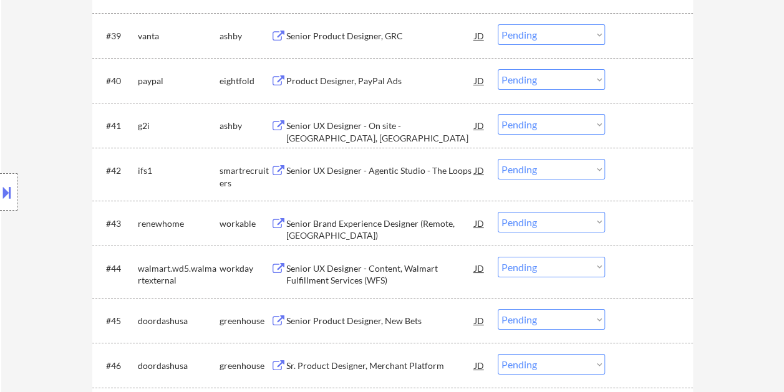
click at [620, 130] on div "#41 g2i [PERSON_NAME] Senior UX Designer - On site - [GEOGRAPHIC_DATA], [GEOGRA…" at bounding box center [390, 126] width 589 height 34
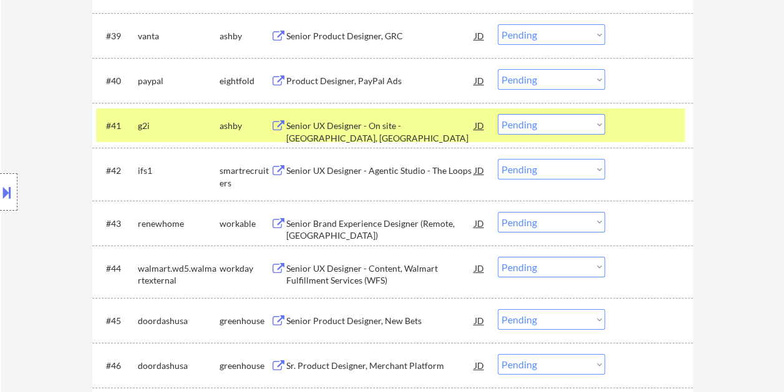
click at [370, 128] on div "Senior UX Designer - On site - [GEOGRAPHIC_DATA], [GEOGRAPHIC_DATA]" at bounding box center [380, 132] width 188 height 24
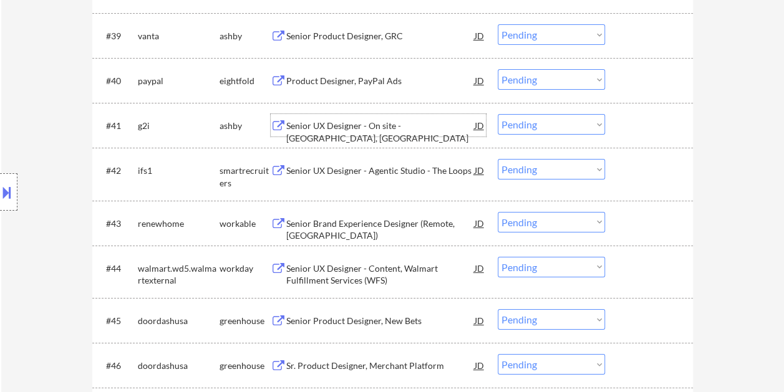
click at [623, 119] on div at bounding box center [650, 125] width 55 height 22
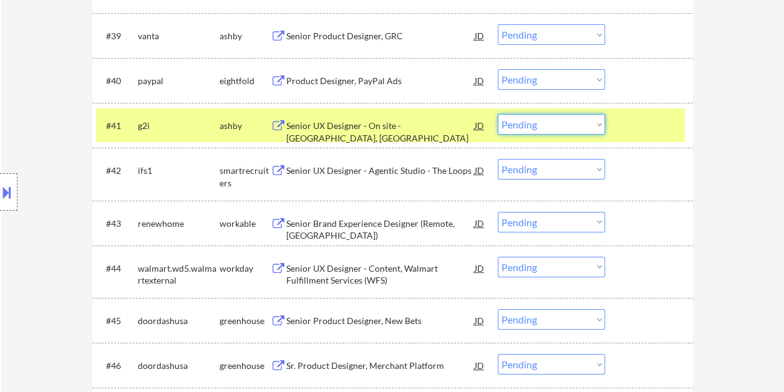
click at [603, 119] on select "Choose an option... Pending Applied Excluded (Questions) Excluded (Expired) Exc…" at bounding box center [551, 124] width 107 height 21
click at [498, 114] on select "Choose an option... Pending Applied Excluded (Questions) Excluded (Expired) Exc…" at bounding box center [551, 124] width 107 height 21
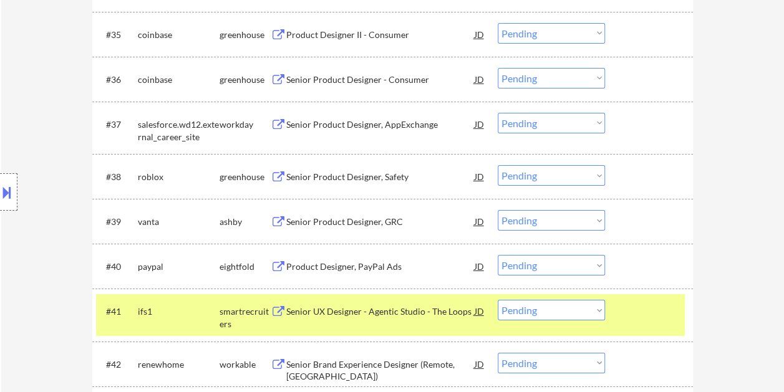
scroll to position [2077, 0]
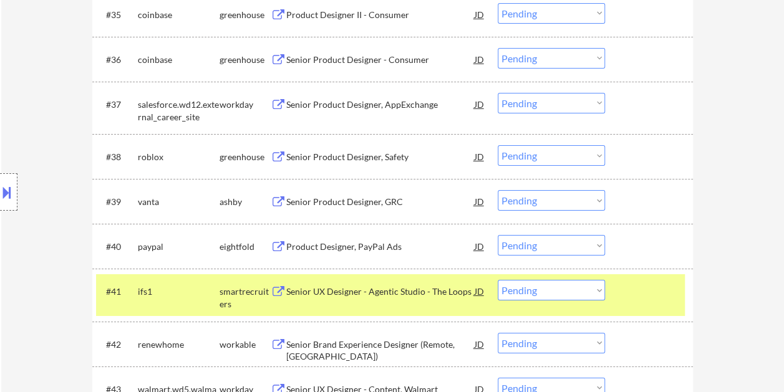
click at [425, 293] on div "Senior UX Designer - Agentic Studio - The Loops" at bounding box center [380, 292] width 188 height 12
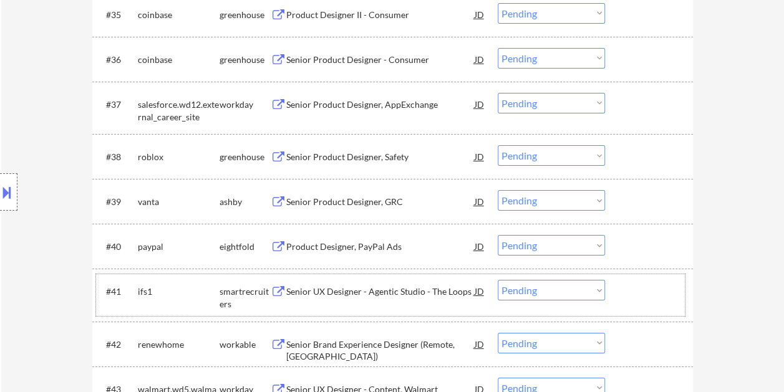
click at [671, 301] on div at bounding box center [650, 291] width 55 height 22
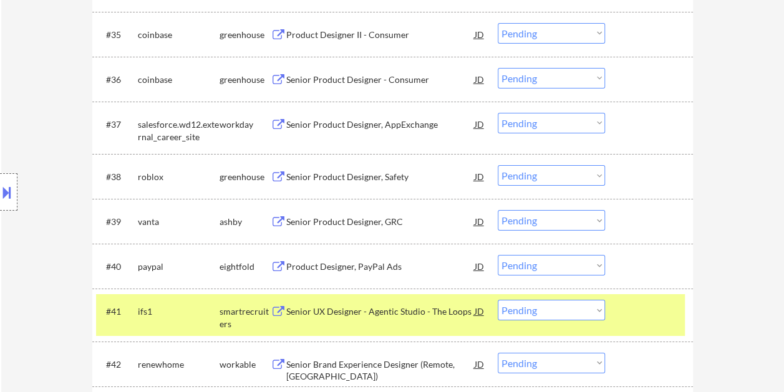
scroll to position [2124, 0]
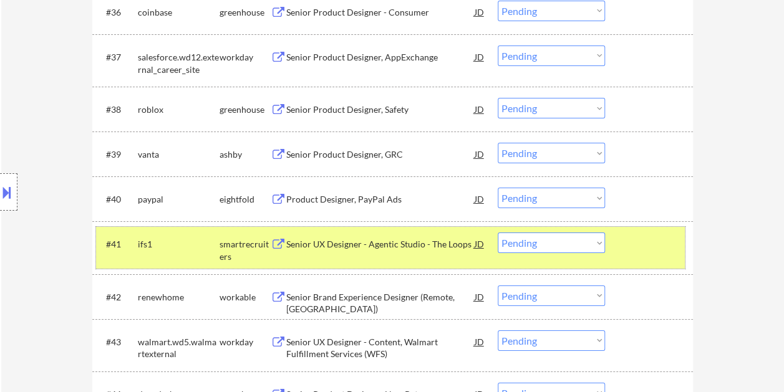
click at [558, 245] on select "Choose an option... Pending Applied Excluded (Questions) Excluded (Expired) Exc…" at bounding box center [551, 243] width 107 height 21
click at [498, 233] on select "Choose an option... Pending Applied Excluded (Questions) Excluded (Expired) Exc…" at bounding box center [551, 243] width 107 height 21
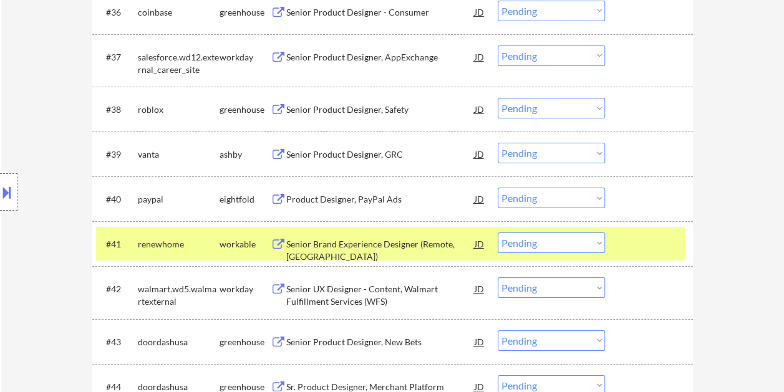
click at [621, 253] on div "#41 renewhome workable Senior Brand Experience Designer (Remote, [GEOGRAPHIC_DA…" at bounding box center [390, 244] width 589 height 34
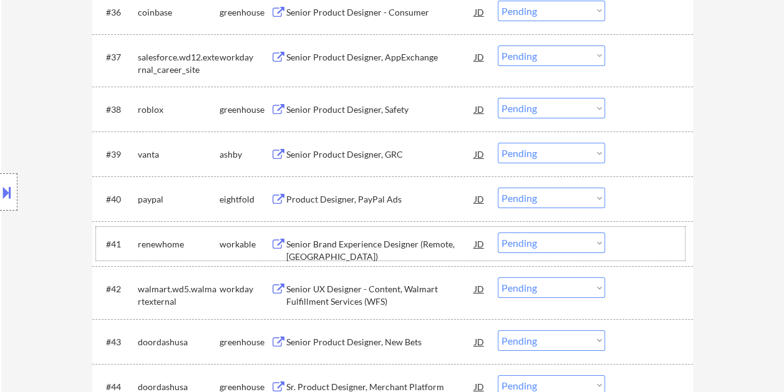
click at [651, 243] on div at bounding box center [650, 244] width 55 height 22
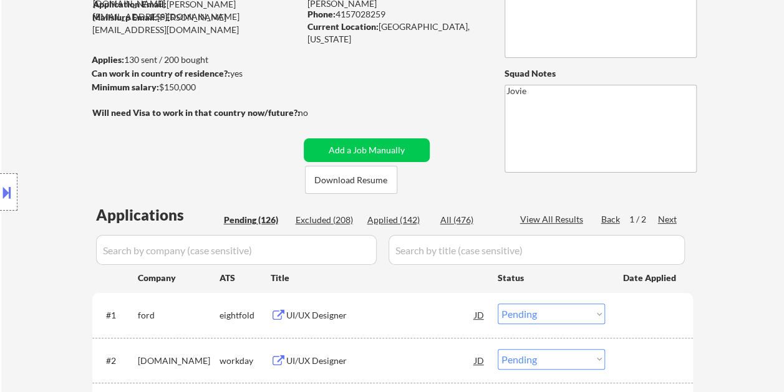
scroll to position [125, 0]
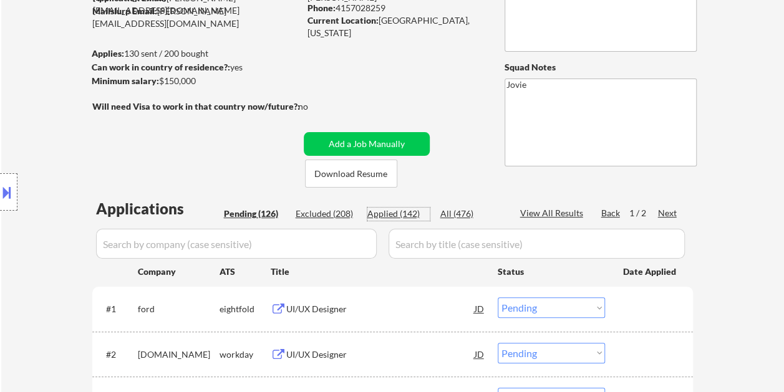
click at [404, 212] on div "Applied (142)" at bounding box center [398, 214] width 62 height 12
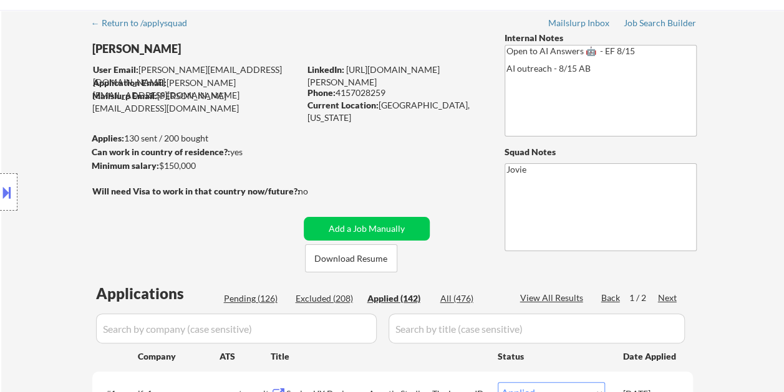
scroll to position [0, 0]
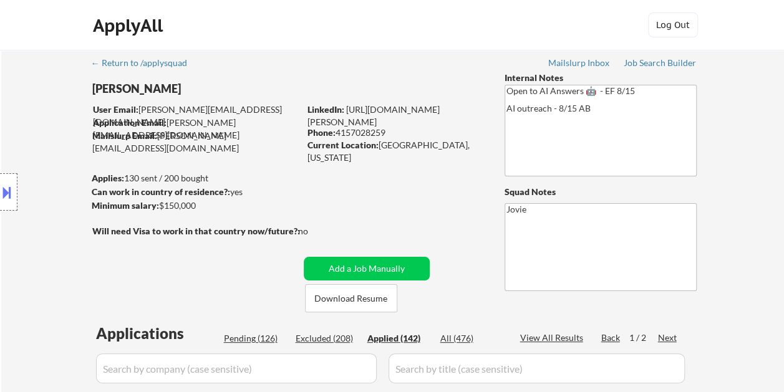
drag, startPoint x: 264, startPoint y: 339, endPoint x: 387, endPoint y: 325, distance: 123.7
click at [264, 339] on div "Pending (126)" at bounding box center [255, 338] width 62 height 12
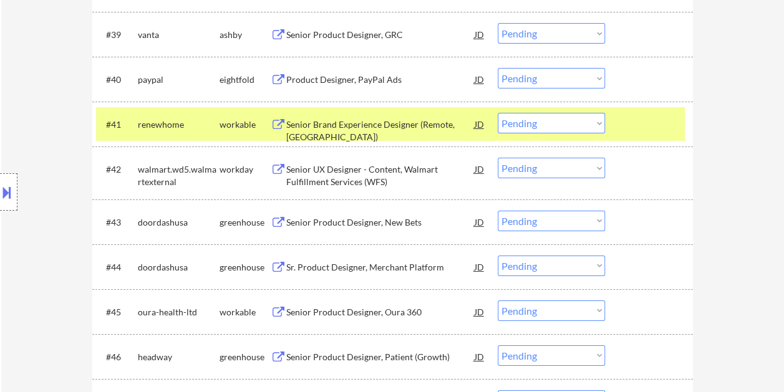
scroll to position [2245, 0]
click at [361, 122] on div "Senior Brand Experience Designer (Remote, [GEOGRAPHIC_DATA])" at bounding box center [380, 129] width 188 height 24
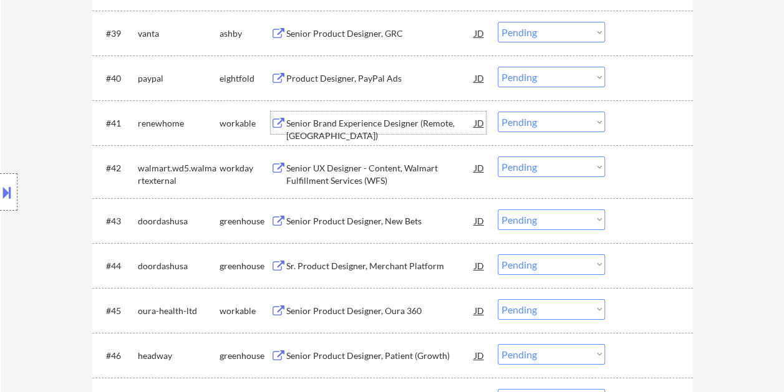
click at [641, 116] on div at bounding box center [650, 123] width 55 height 22
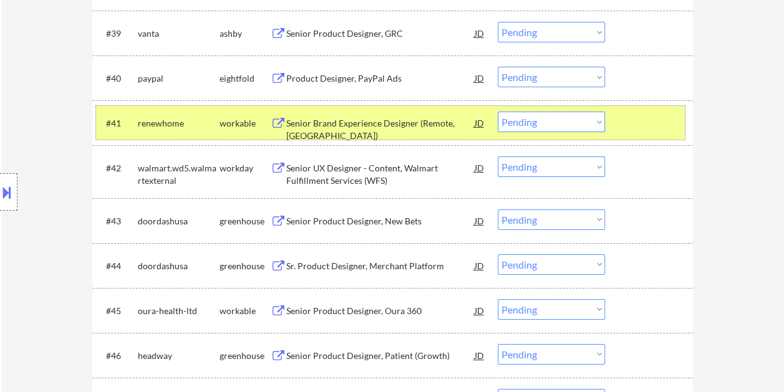
click at [569, 125] on select "Choose an option... Pending Applied Excluded (Questions) Excluded (Expired) Exc…" at bounding box center [551, 122] width 107 height 21
click at [498, 112] on select "Choose an option... Pending Applied Excluded (Questions) Excluded (Expired) Exc…" at bounding box center [551, 122] width 107 height 21
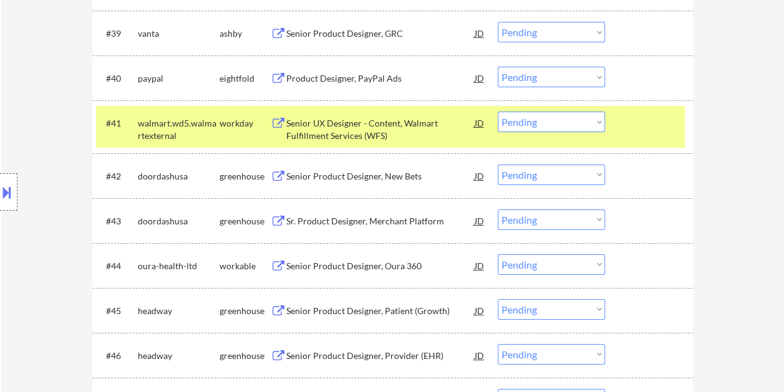
click at [636, 123] on div at bounding box center [650, 123] width 55 height 22
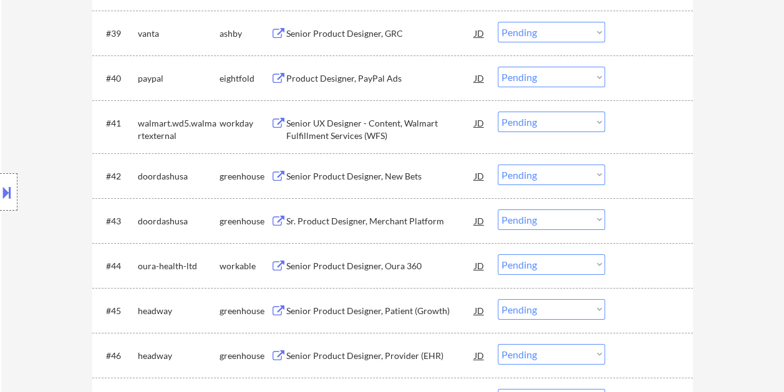
click at [631, 273] on div at bounding box center [650, 265] width 55 height 22
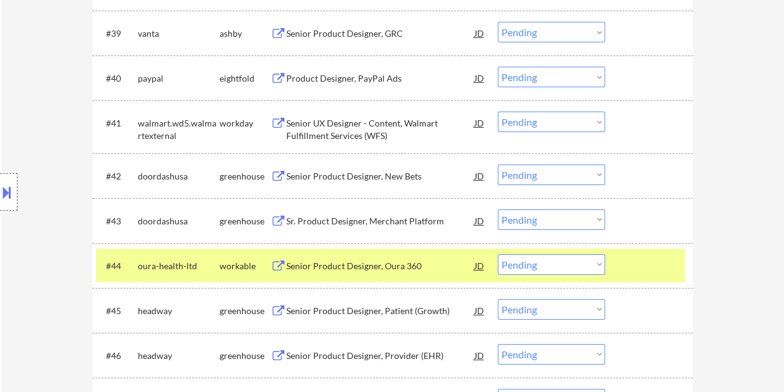
click at [332, 258] on div "Senior Product Designer, Oura 360" at bounding box center [380, 265] width 188 height 22
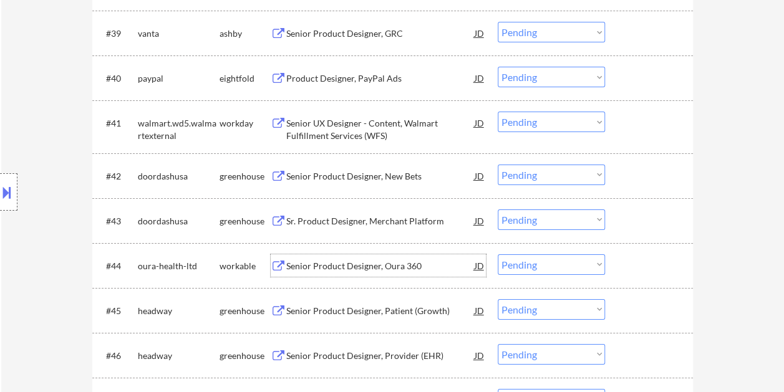
click at [621, 268] on div "#44 oura-health-ltd workable Senior Product Designer, Oura 360 JD warning_amber…" at bounding box center [390, 266] width 589 height 34
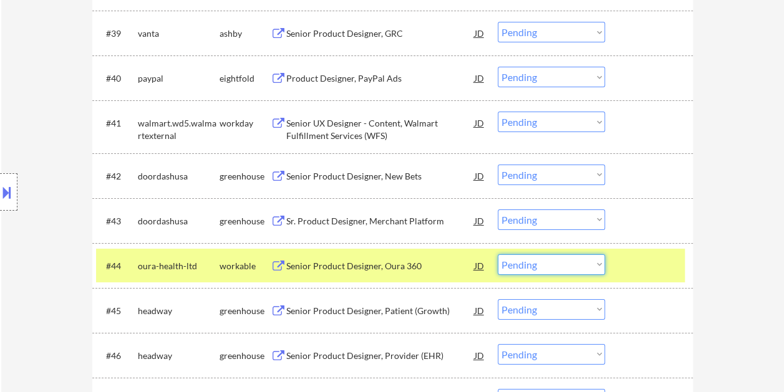
click at [593, 266] on select "Choose an option... Pending Applied Excluded (Questions) Excluded (Expired) Exc…" at bounding box center [551, 264] width 107 height 21
click at [498, 254] on select "Choose an option... Pending Applied Excluded (Questions) Excluded (Expired) Exc…" at bounding box center [551, 264] width 107 height 21
click at [616, 259] on div "#44 headway greenhouse Senior Product Designer, Patient (Growth) JD warning_amb…" at bounding box center [390, 266] width 589 height 34
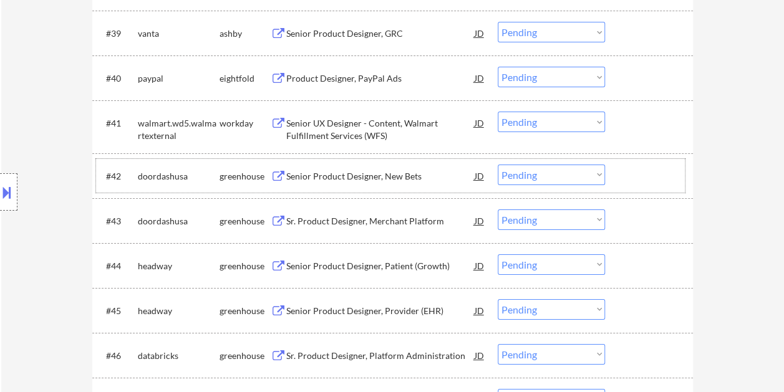
click at [625, 167] on div at bounding box center [650, 176] width 55 height 22
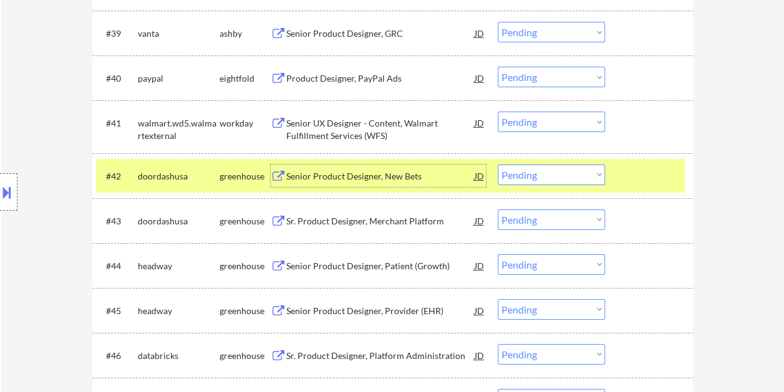
click at [327, 168] on div "Senior Product Designer, New Bets" at bounding box center [380, 176] width 188 height 22
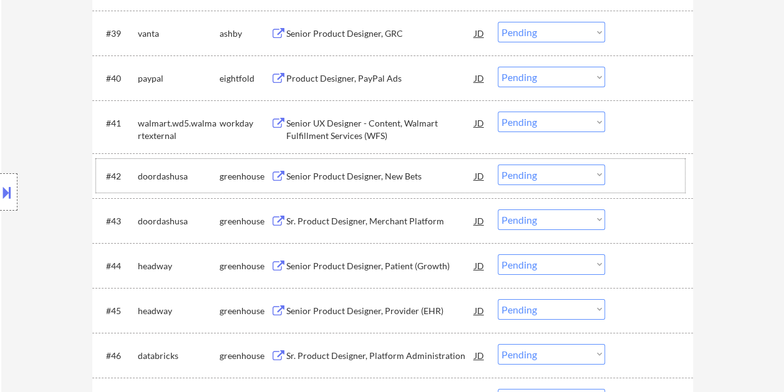
click at [621, 175] on div "#42 doordashusa greenhouse Senior Product Designer, New Bets JD warning_amber C…" at bounding box center [390, 176] width 589 height 34
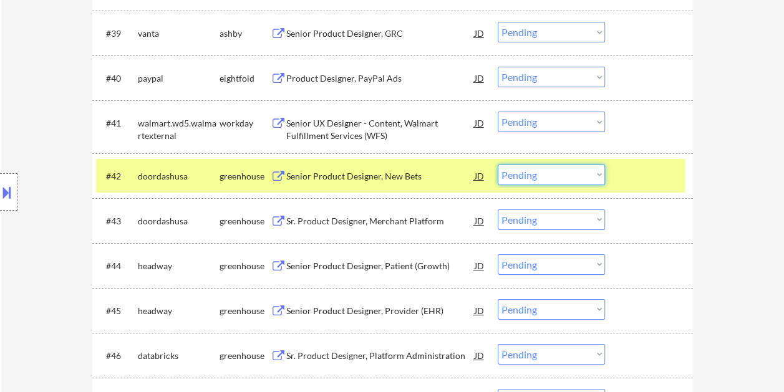
click at [596, 175] on select "Choose an option... Pending Applied Excluded (Questions) Excluded (Expired) Exc…" at bounding box center [551, 175] width 107 height 21
click at [498, 165] on select "Choose an option... Pending Applied Excluded (Questions) Excluded (Expired) Exc…" at bounding box center [551, 175] width 107 height 21
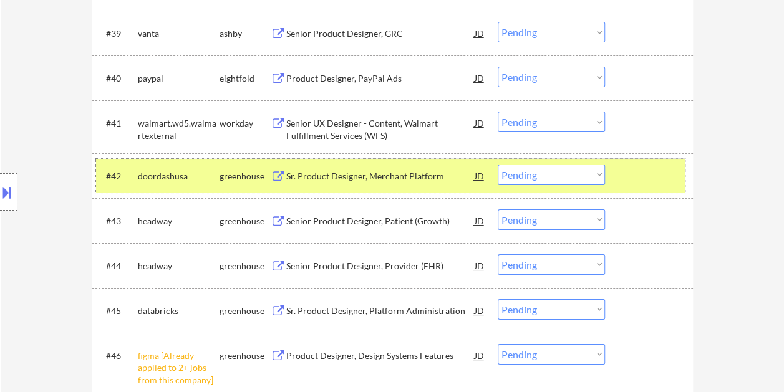
click at [641, 177] on div at bounding box center [650, 176] width 55 height 22
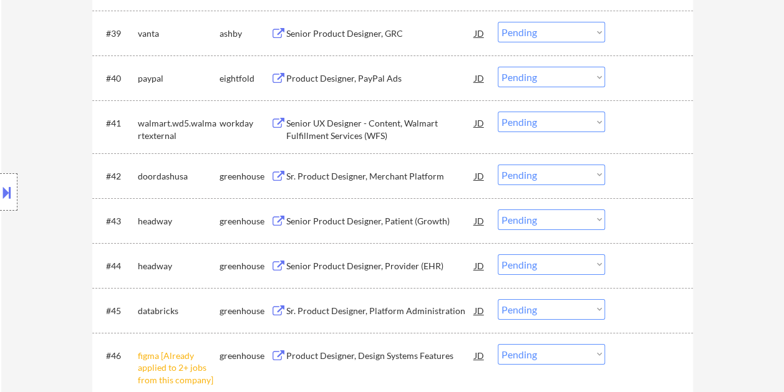
click at [652, 180] on div at bounding box center [650, 176] width 55 height 22
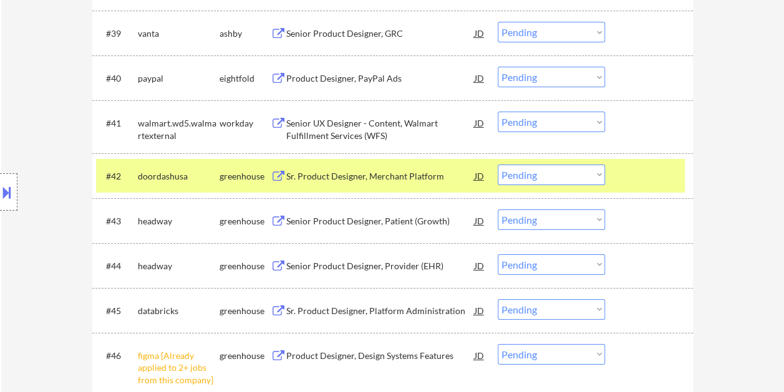
click at [402, 182] on div "Sr. Product Designer, Merchant Platform" at bounding box center [380, 176] width 188 height 12
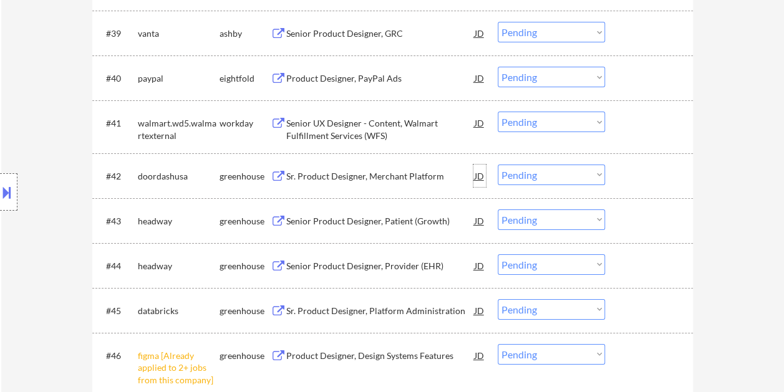
click at [474, 178] on div "JD" at bounding box center [479, 176] width 12 height 22
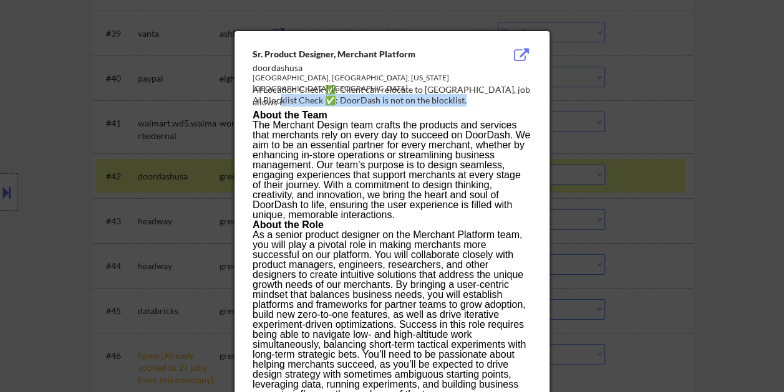
drag, startPoint x: 251, startPoint y: 47, endPoint x: 279, endPoint y: 95, distance: 55.1
drag, startPoint x: 279, startPoint y: 95, endPoint x: 251, endPoint y: 69, distance: 37.5
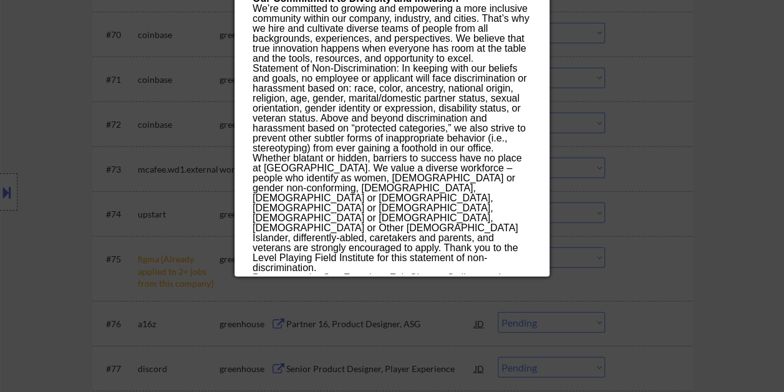
scroll to position [3805, 0]
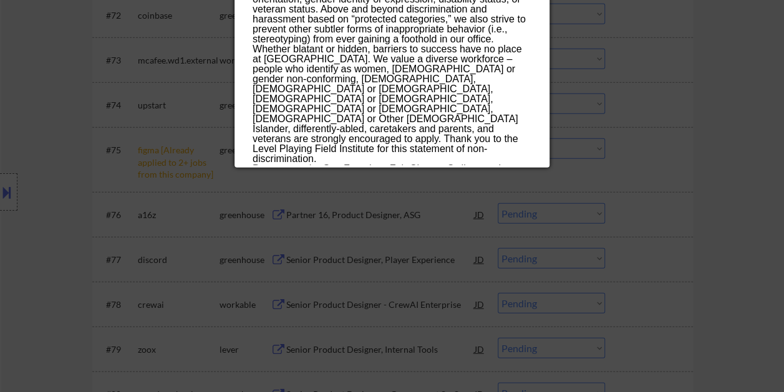
drag, startPoint x: 253, startPoint y: 50, endPoint x: 398, endPoint y: 160, distance: 182.5
copy div "Lo. Ipsumdo Sitametc, Adipisci Elitsedd eiusmodtemp Inc Utlaboree, DO; Mag Aliq…"
click at [731, 85] on div at bounding box center [392, 196] width 784 height 392
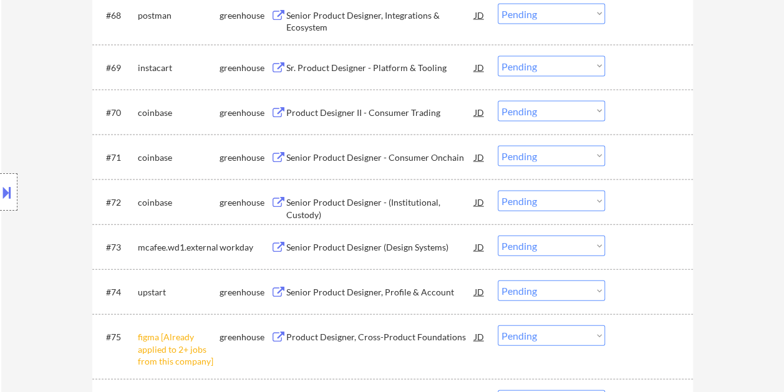
scroll to position [3680, 0]
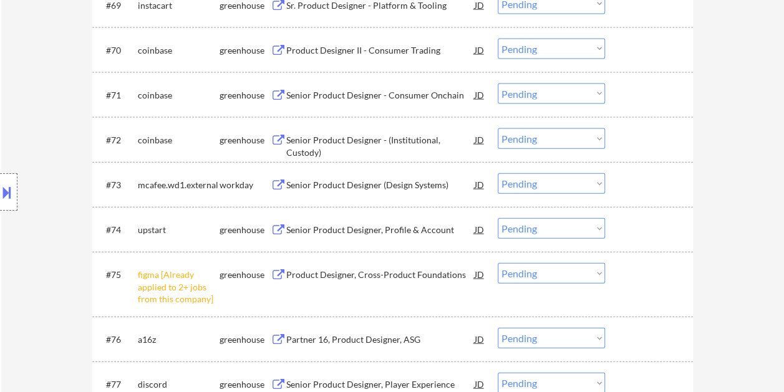
click at [621, 221] on div "#74 upstart greenhouse Senior Product Designer, Profile & Account JD warning_am…" at bounding box center [390, 230] width 589 height 34
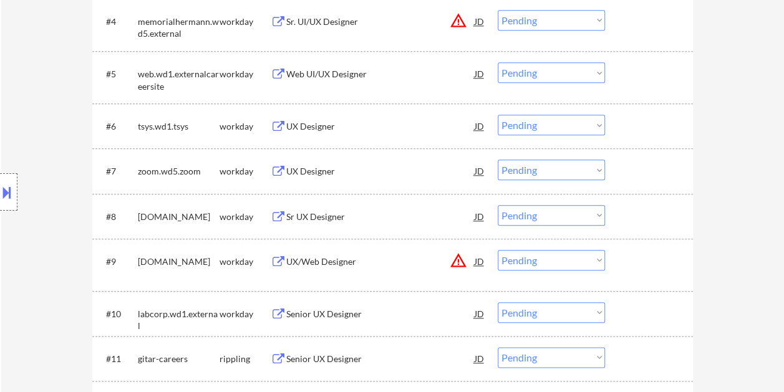
scroll to position [0, 0]
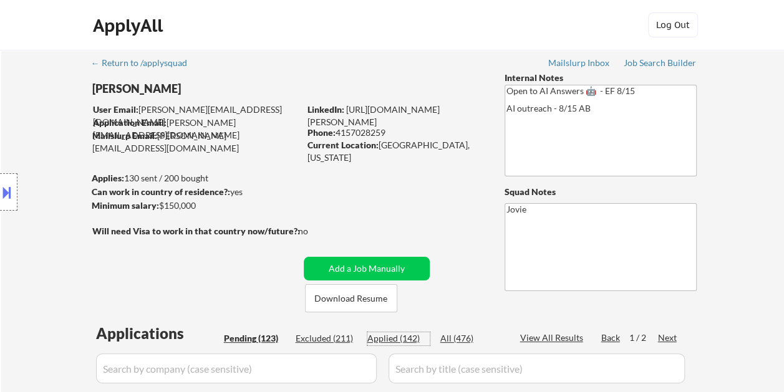
click at [394, 342] on div "Applied (142)" at bounding box center [398, 338] width 62 height 12
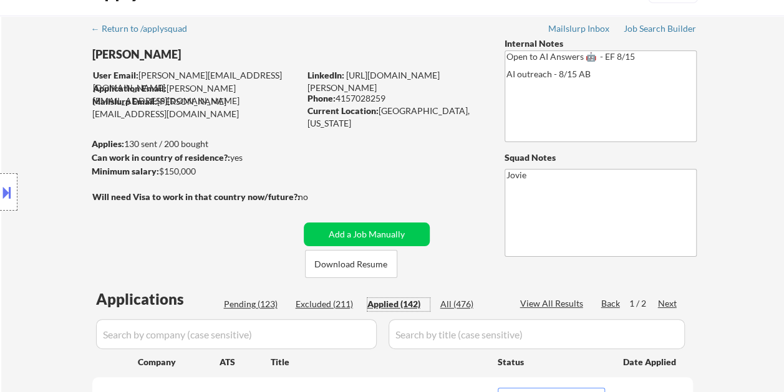
scroll to position [62, 0]
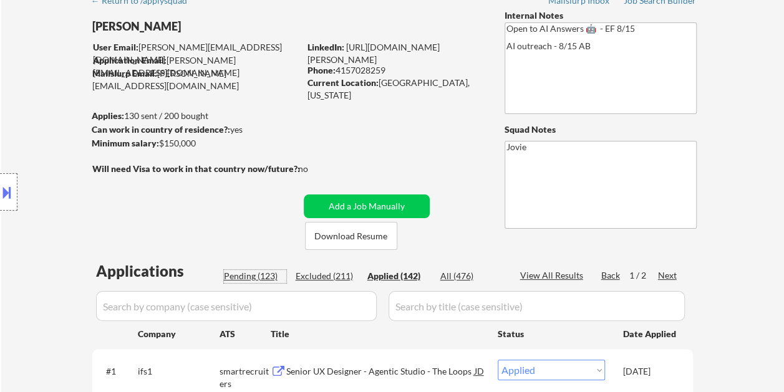
click at [254, 276] on div "Pending (123)" at bounding box center [255, 276] width 62 height 12
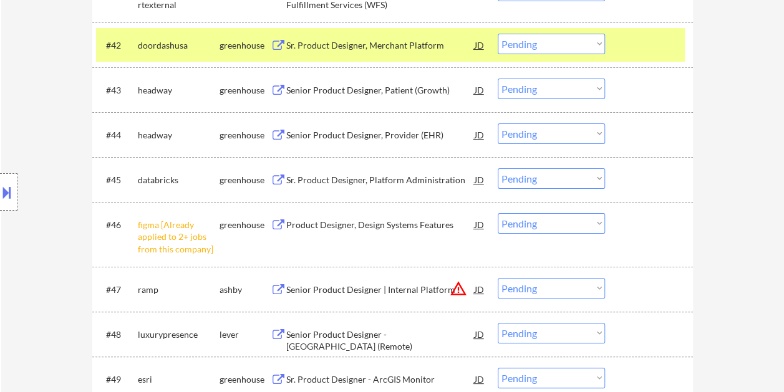
scroll to position [2390, 0]
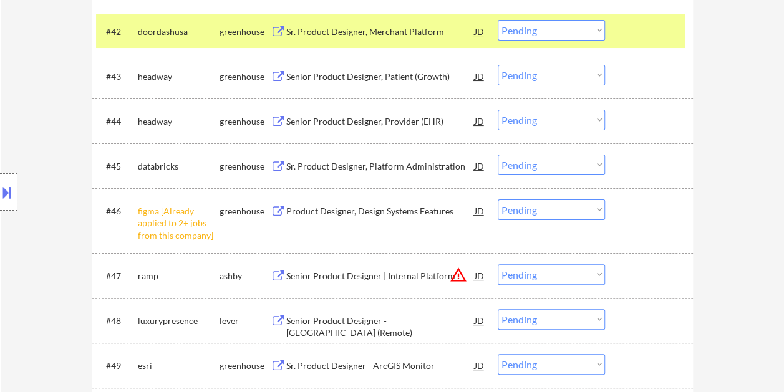
click at [641, 34] on div at bounding box center [650, 31] width 55 height 22
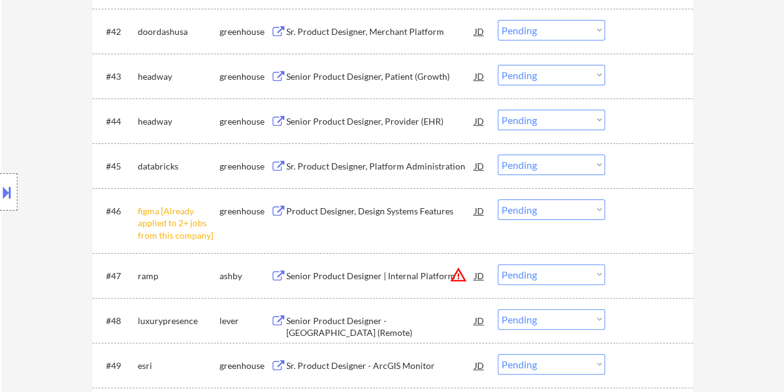
click at [649, 74] on div at bounding box center [650, 76] width 55 height 22
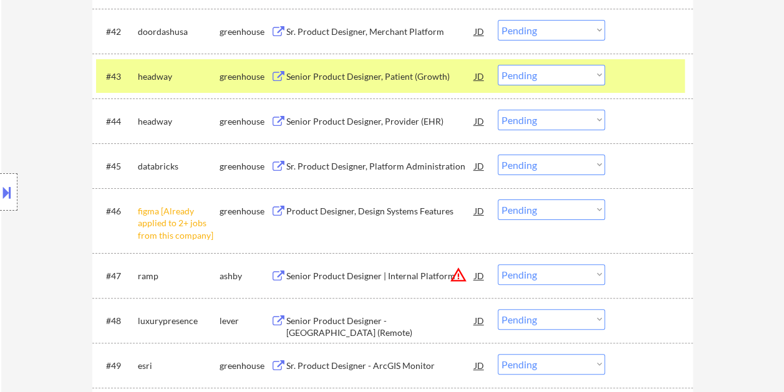
click at [380, 74] on div "Senior Product Designer, Patient (Growth)" at bounding box center [380, 76] width 188 height 12
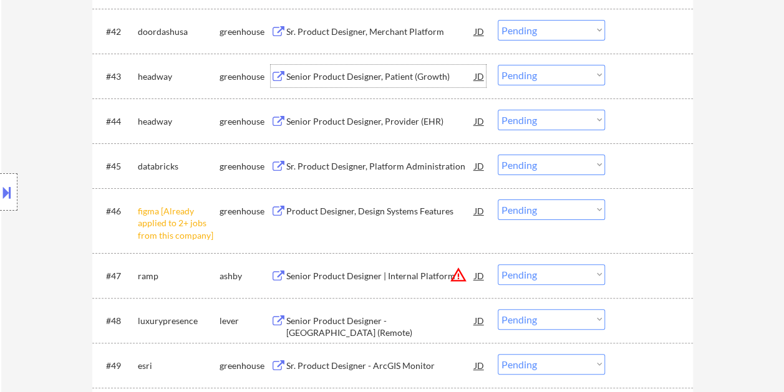
click at [16, 178] on div at bounding box center [8, 191] width 17 height 37
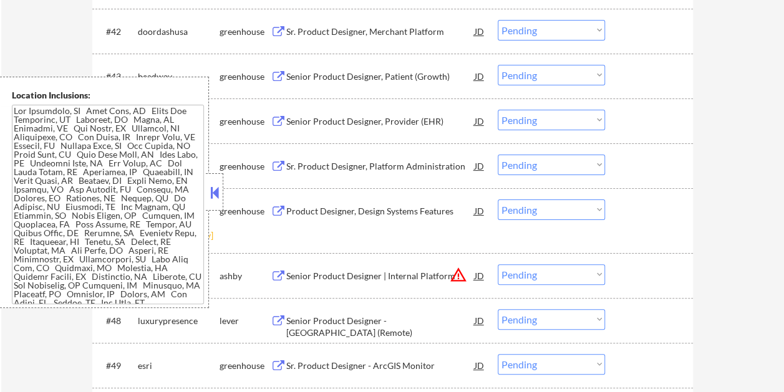
click at [210, 196] on button at bounding box center [215, 192] width 14 height 19
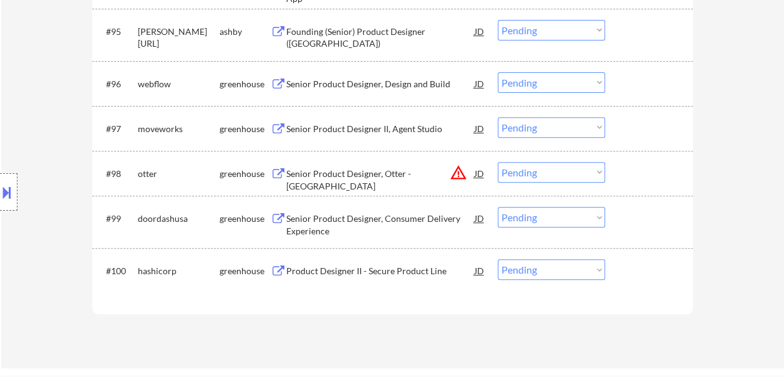
scroll to position [2270, 0]
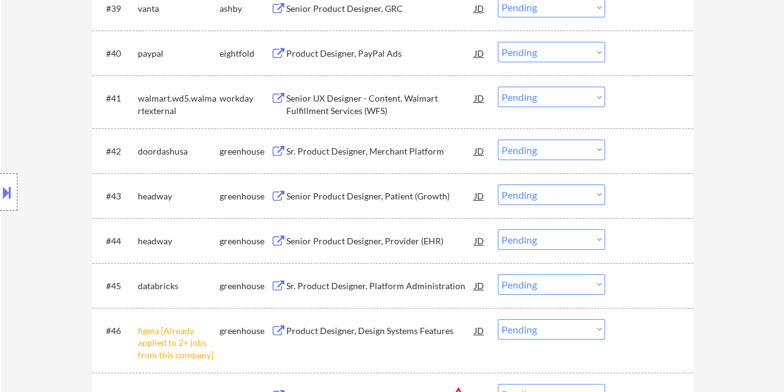
click at [575, 195] on select "Choose an option... Pending Applied Excluded (Questions) Excluded (Expired) Exc…" at bounding box center [551, 195] width 107 height 21
click at [498, 185] on select "Choose an option... Pending Applied Excluded (Questions) Excluded (Expired) Exc…" at bounding box center [551, 195] width 107 height 21
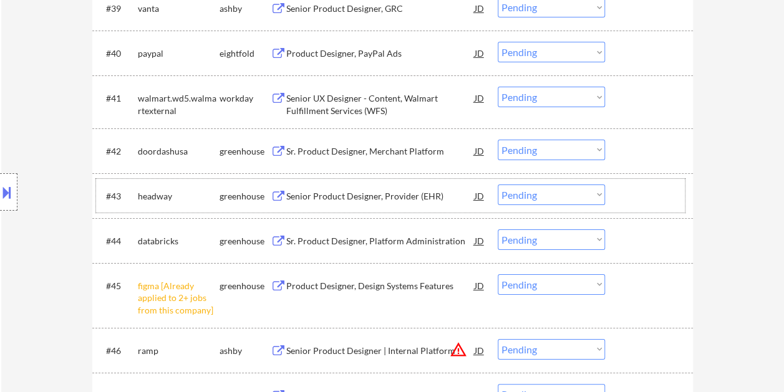
click at [627, 193] on div at bounding box center [650, 196] width 55 height 22
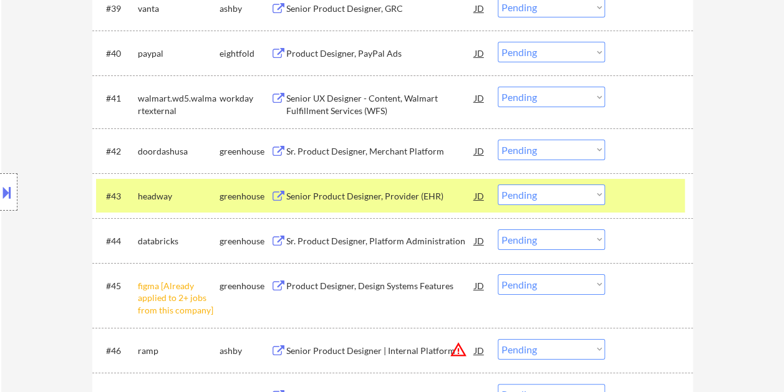
click at [654, 188] on div at bounding box center [650, 196] width 55 height 22
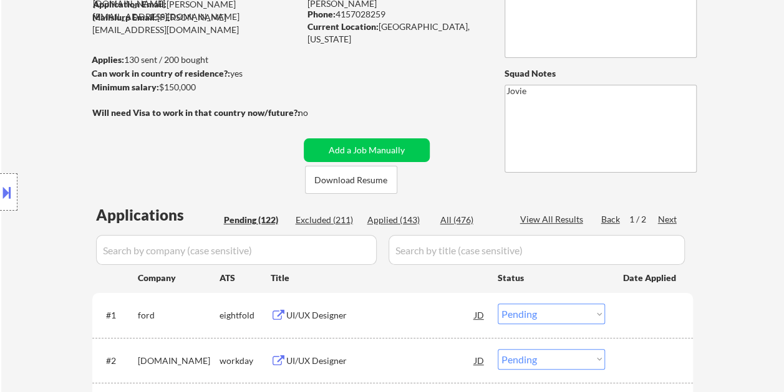
scroll to position [125, 0]
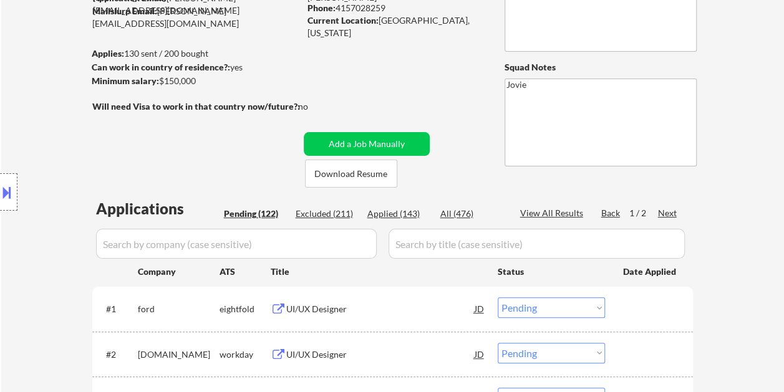
click at [402, 215] on div "Applied (143)" at bounding box center [398, 214] width 62 height 12
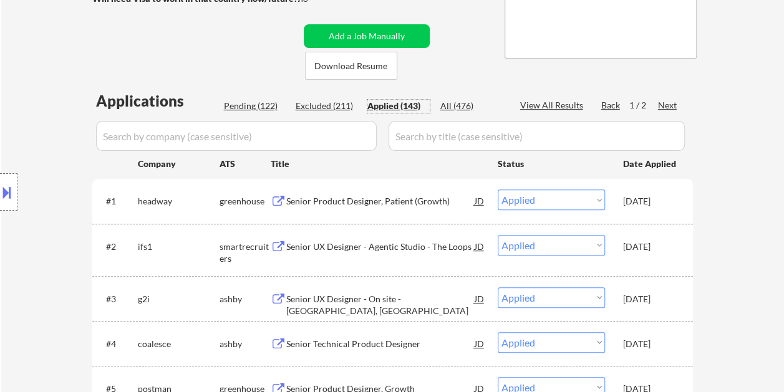
scroll to position [249, 0]
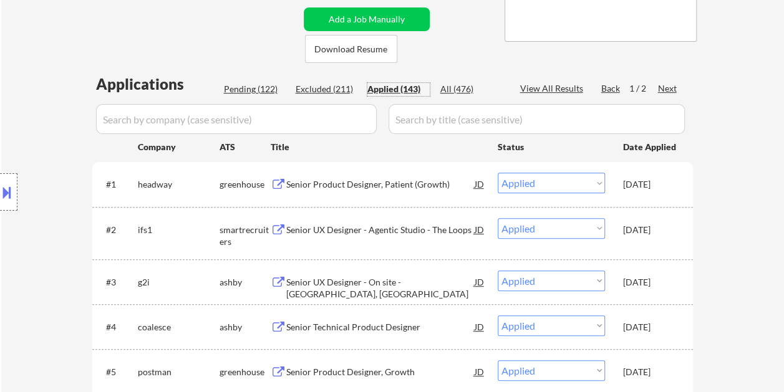
click at [254, 87] on div "Pending (122)" at bounding box center [255, 89] width 62 height 12
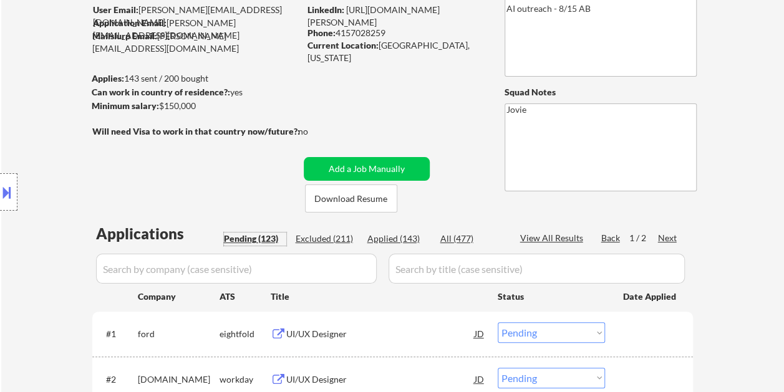
scroll to position [125, 0]
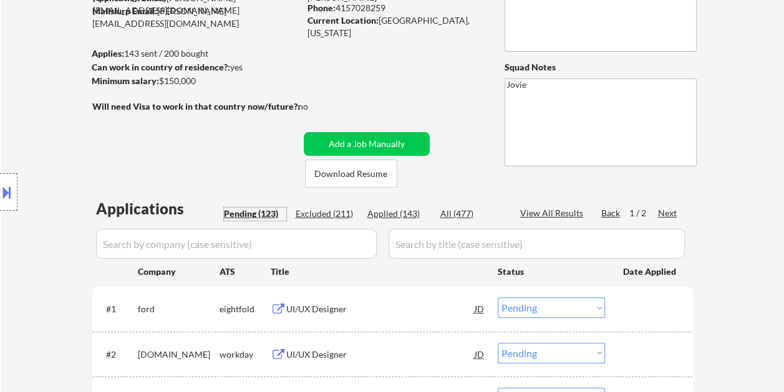
click at [390, 216] on div "Applied (143)" at bounding box center [398, 214] width 62 height 12
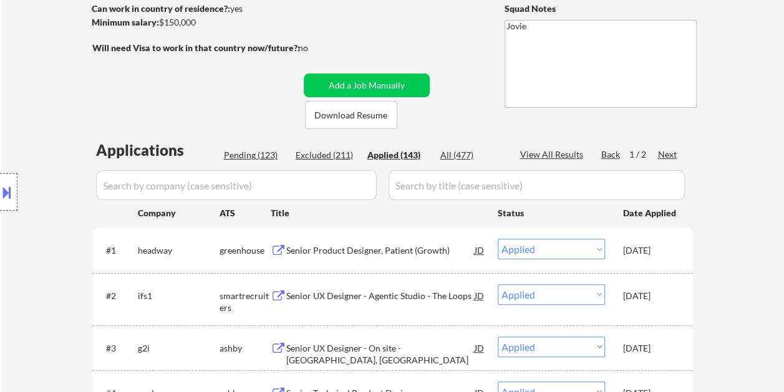
scroll to position [249, 0]
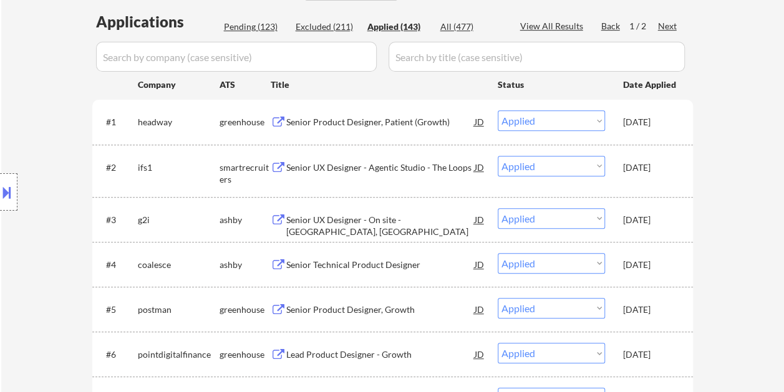
click at [259, 31] on div "Pending (123)" at bounding box center [255, 27] width 62 height 12
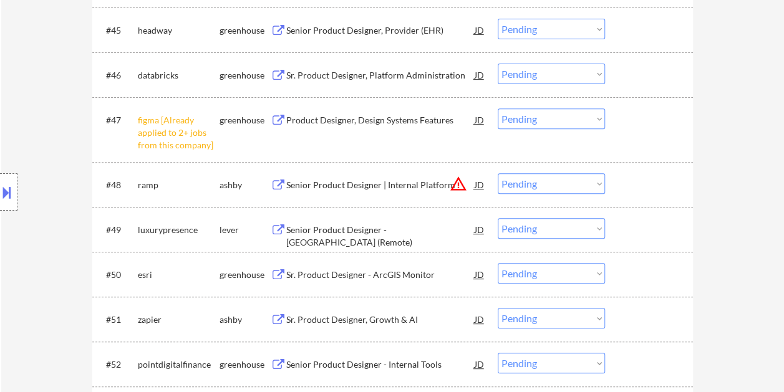
scroll to position [2557, 0]
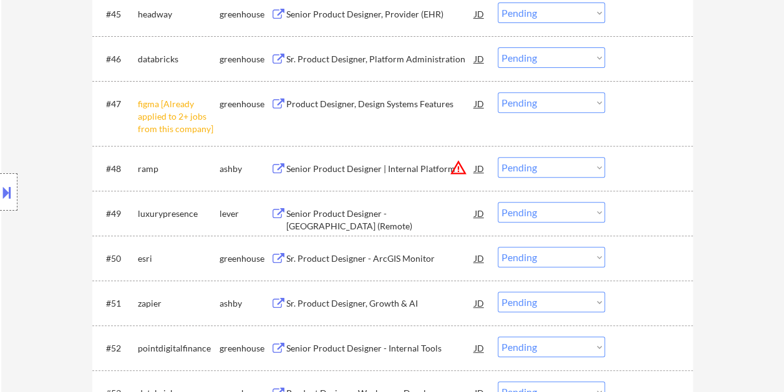
click at [621, 165] on div "#48 ramp [PERSON_NAME] Senior Product Designer | Internal Platform JD warning_a…" at bounding box center [390, 169] width 589 height 34
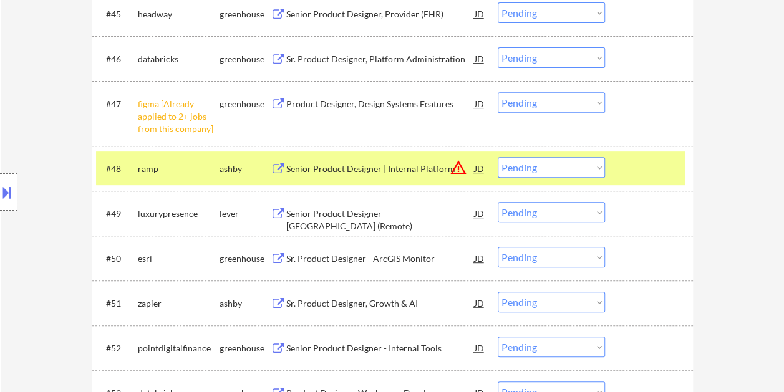
click at [430, 168] on div "Senior Product Designer | Internal Platform" at bounding box center [380, 169] width 188 height 12
